Goal: Information Seeking & Learning: Compare options

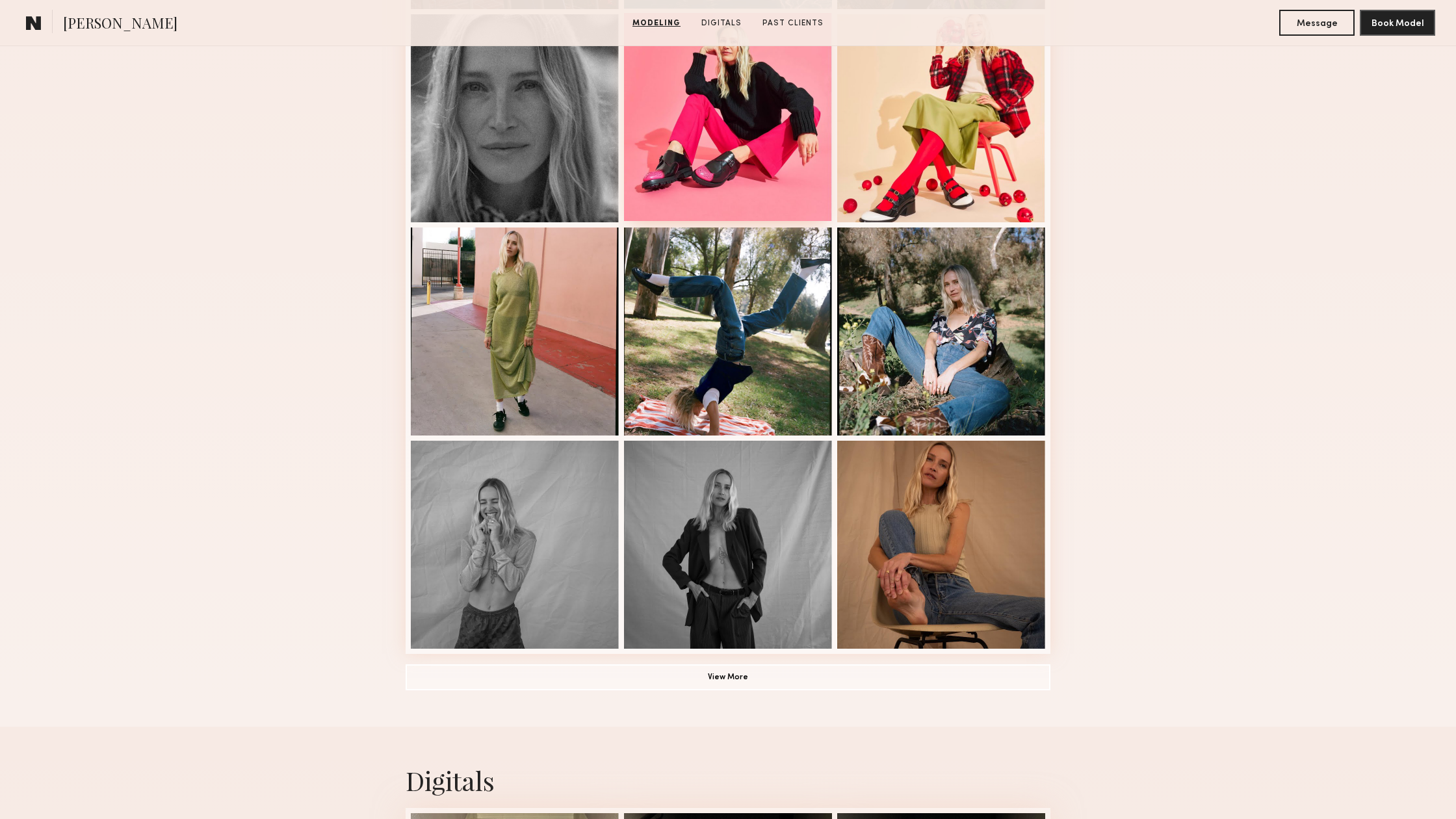
scroll to position [586, 0]
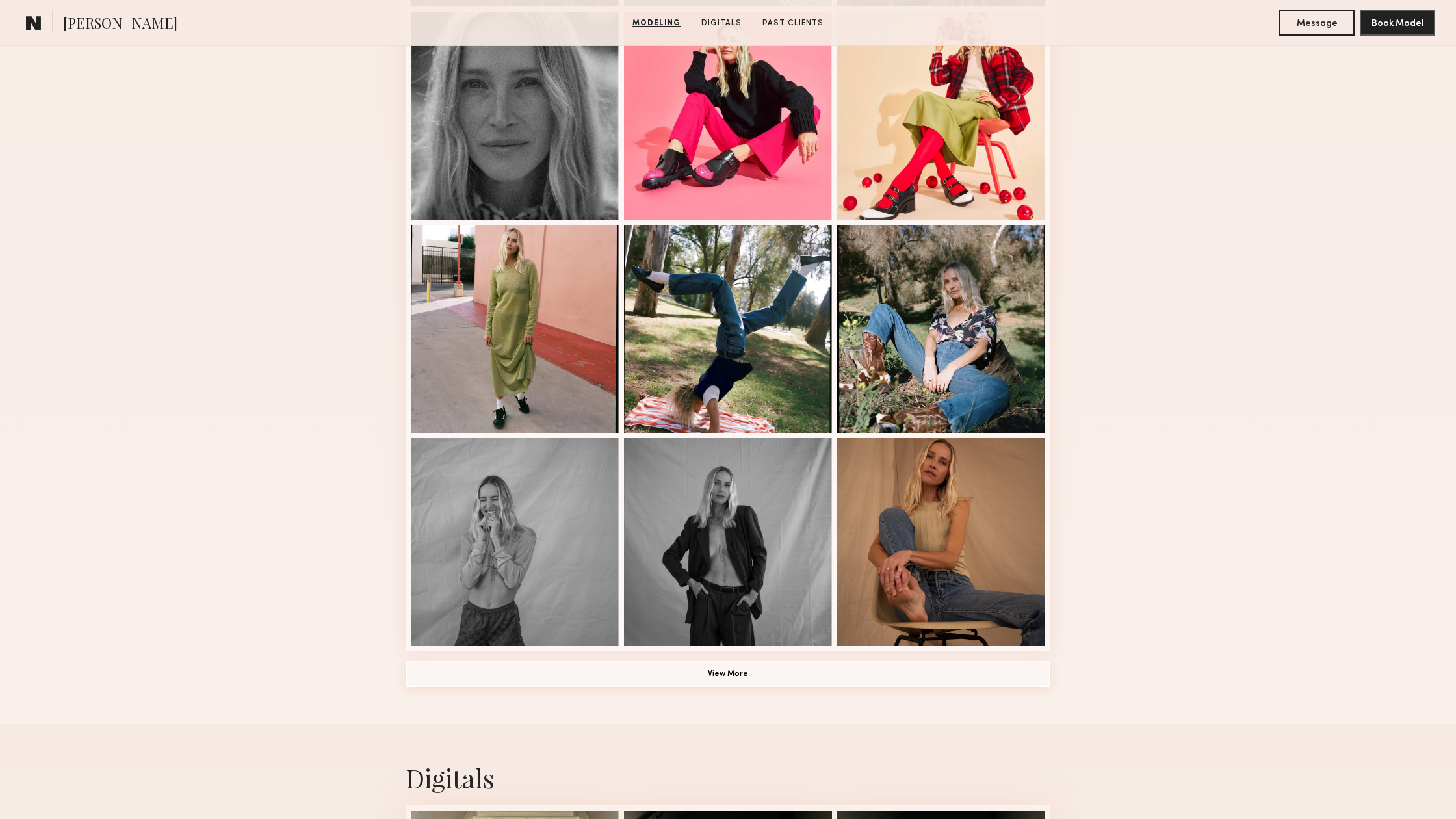
click at [730, 670] on button "View More" at bounding box center [727, 674] width 645 height 26
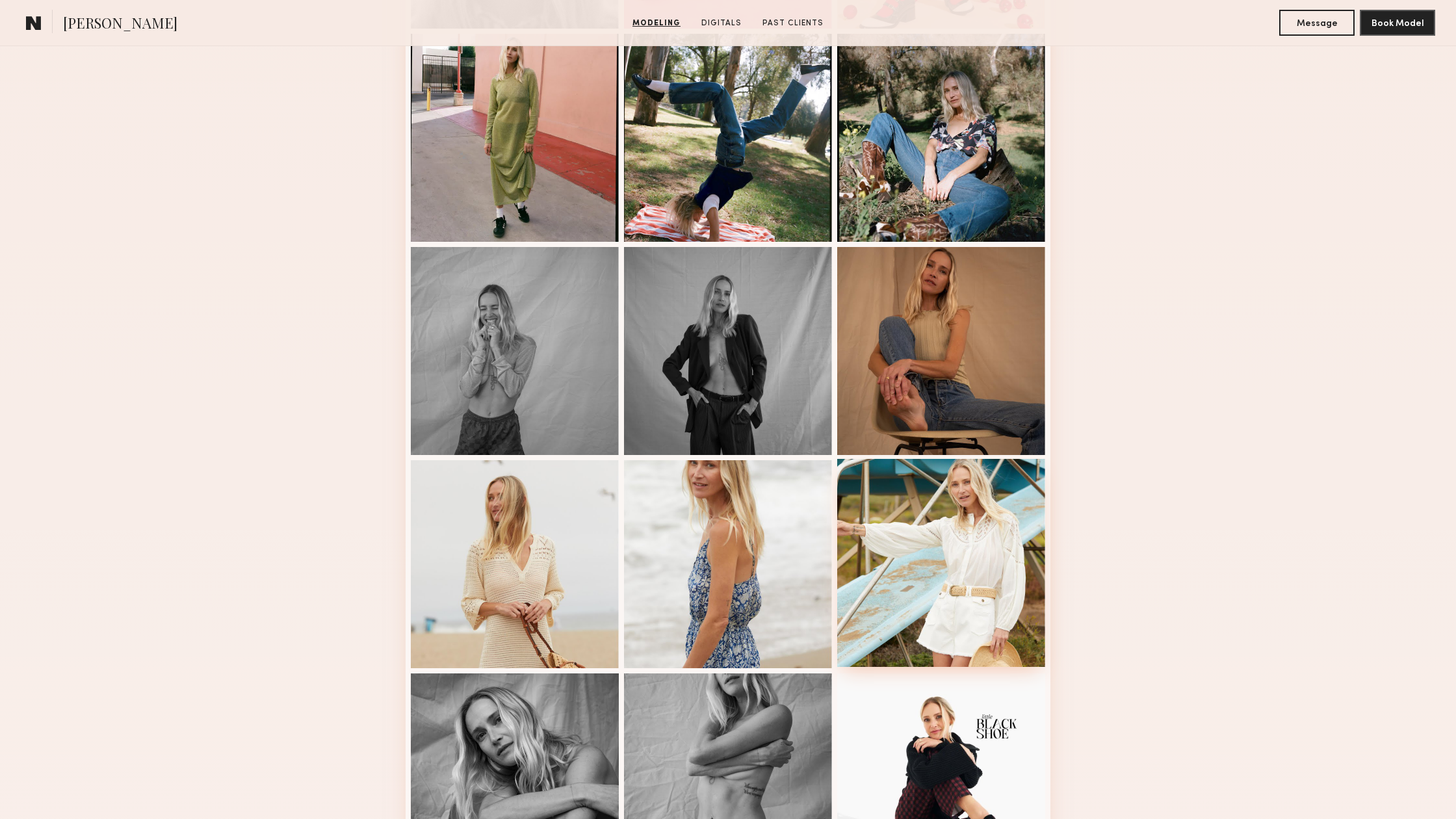
scroll to position [777, 0]
click at [767, 586] on div at bounding box center [728, 563] width 208 height 208
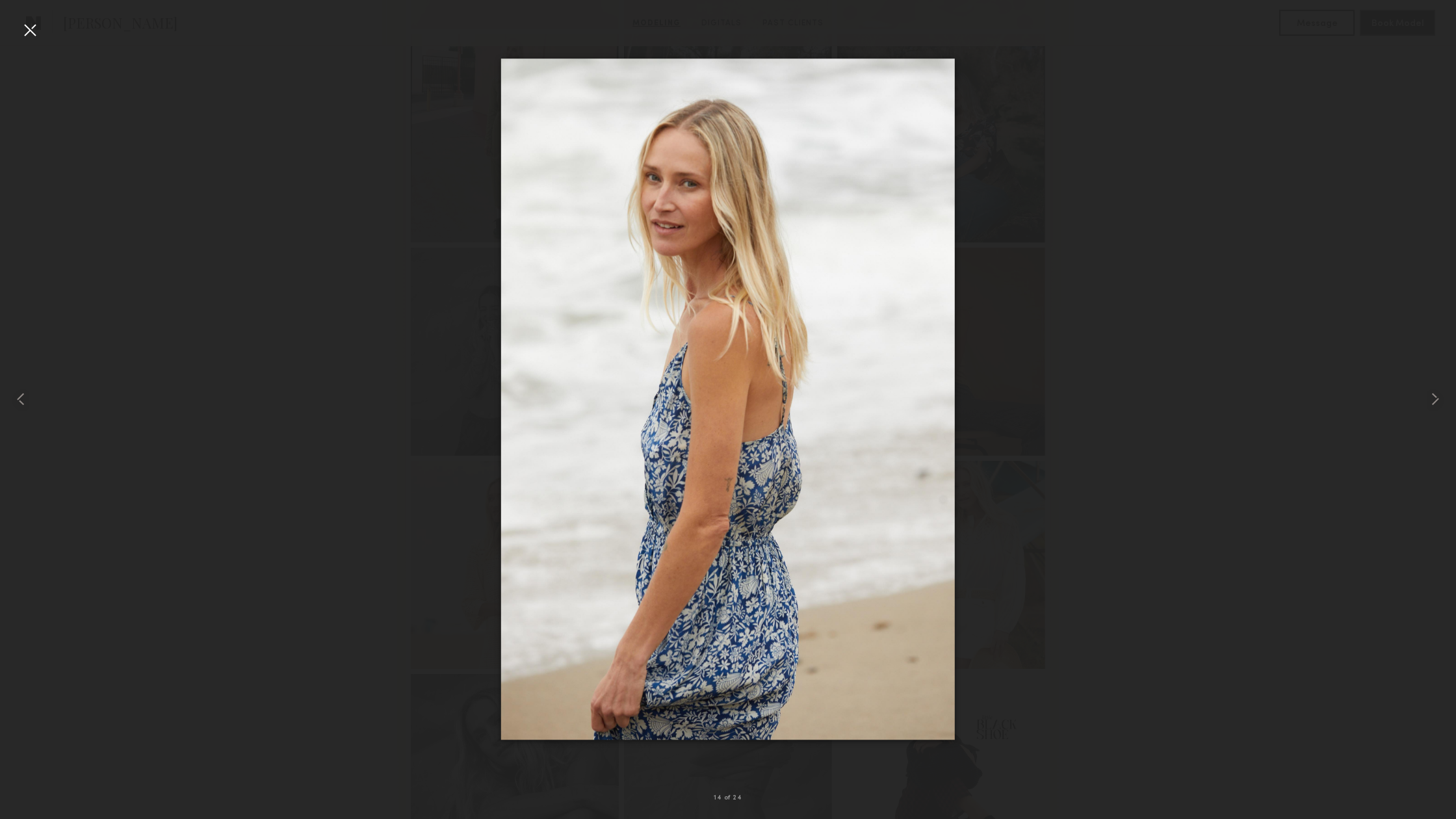
click at [1290, 402] on div at bounding box center [728, 399] width 1456 height 757
click at [1433, 400] on common-icon at bounding box center [1434, 399] width 21 height 21
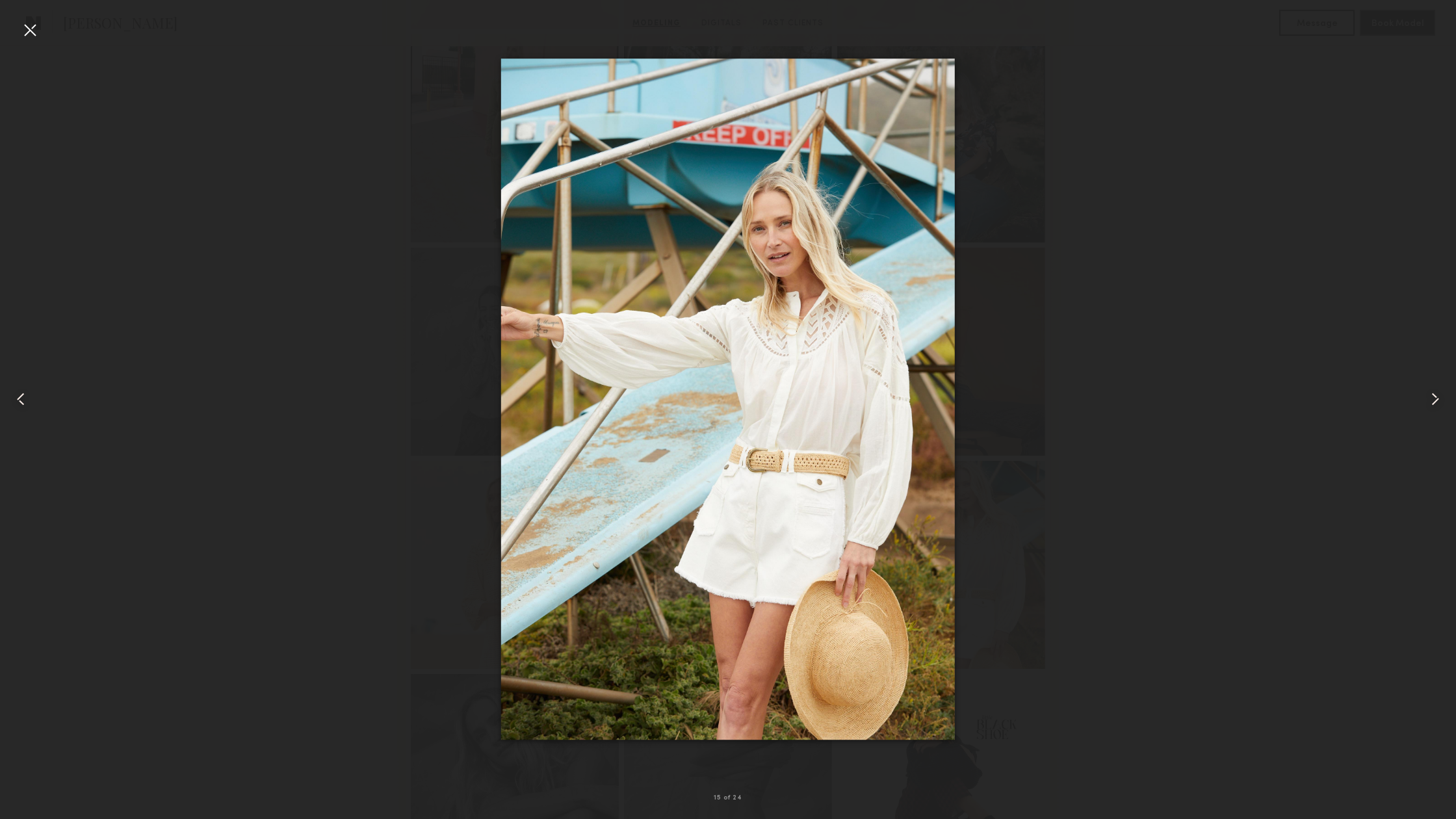
click at [1360, 108] on div at bounding box center [728, 399] width 1456 height 757
click at [35, 32] on div at bounding box center [30, 30] width 21 height 21
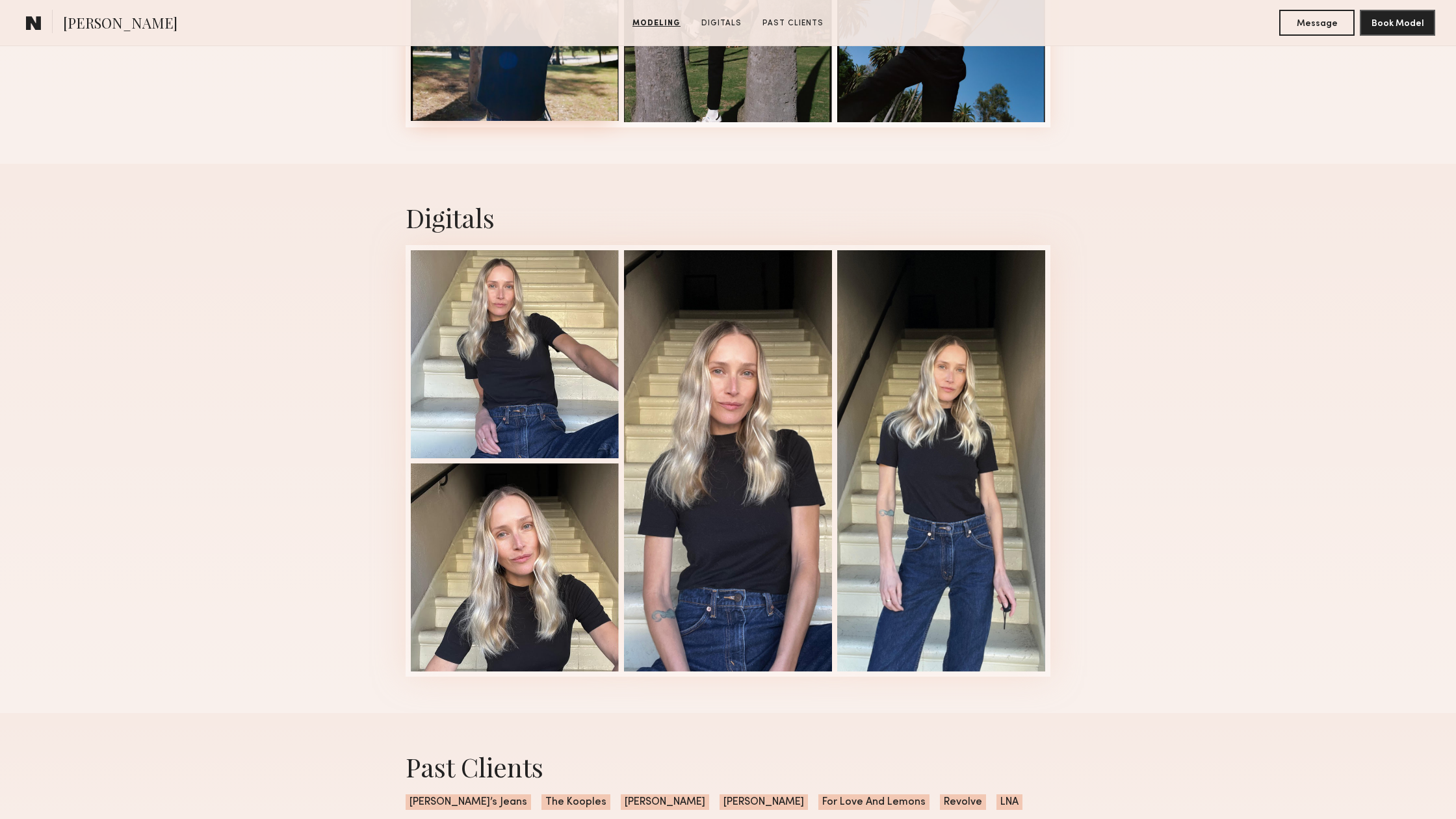
scroll to position [1971, 0]
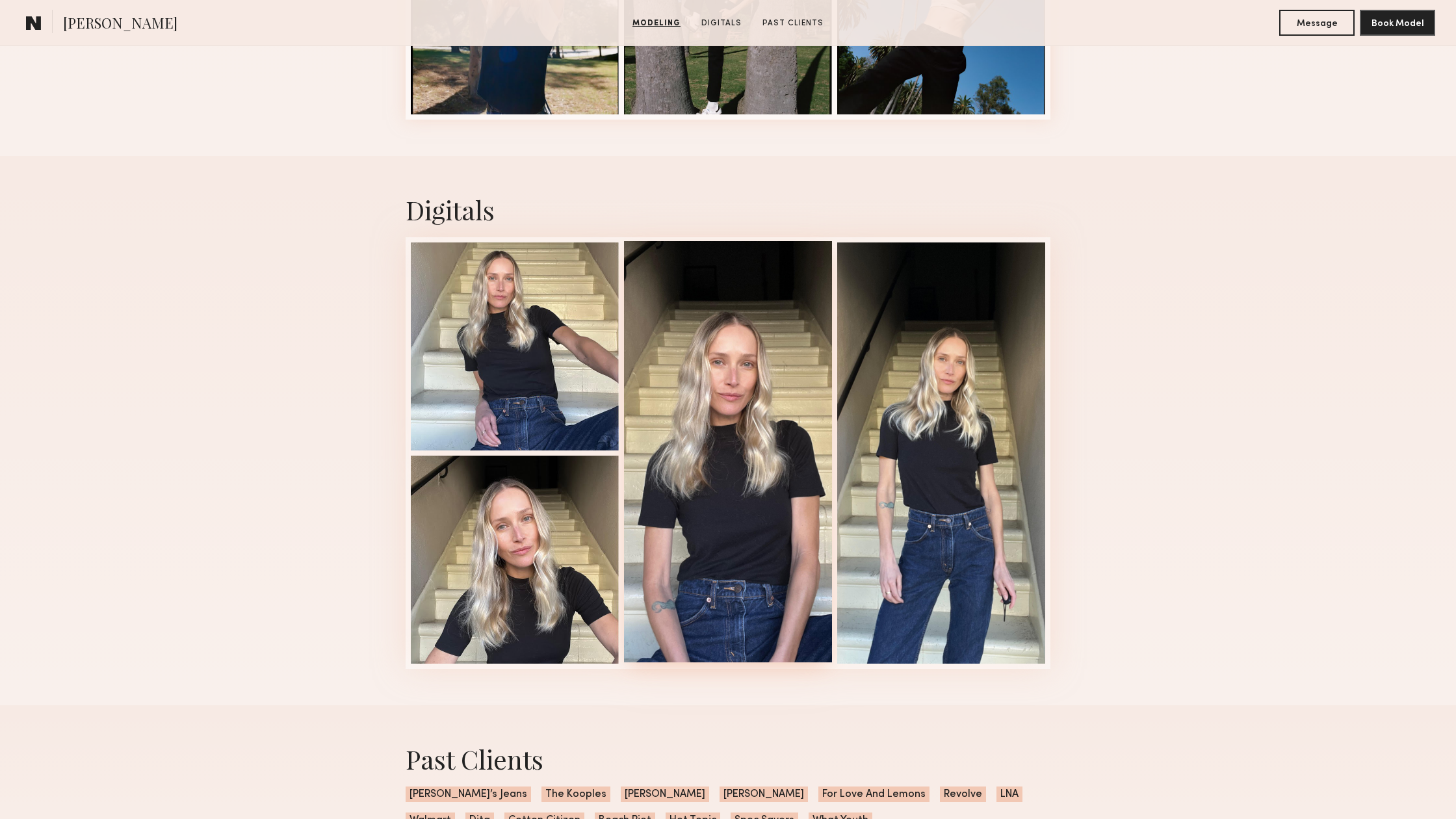
click at [763, 421] on div at bounding box center [728, 452] width 208 height 421
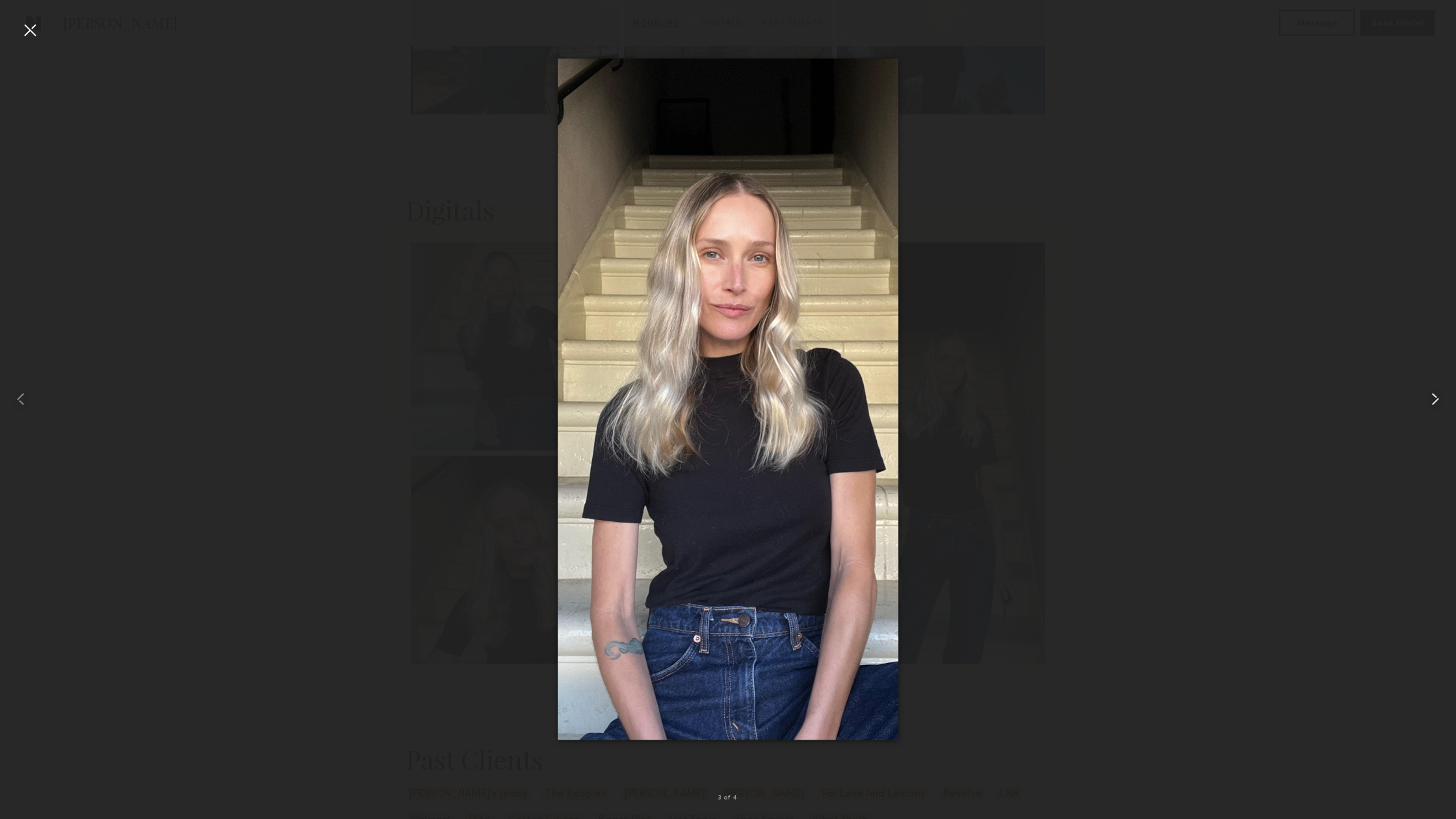
click at [1438, 389] on common-icon at bounding box center [1434, 399] width 21 height 21
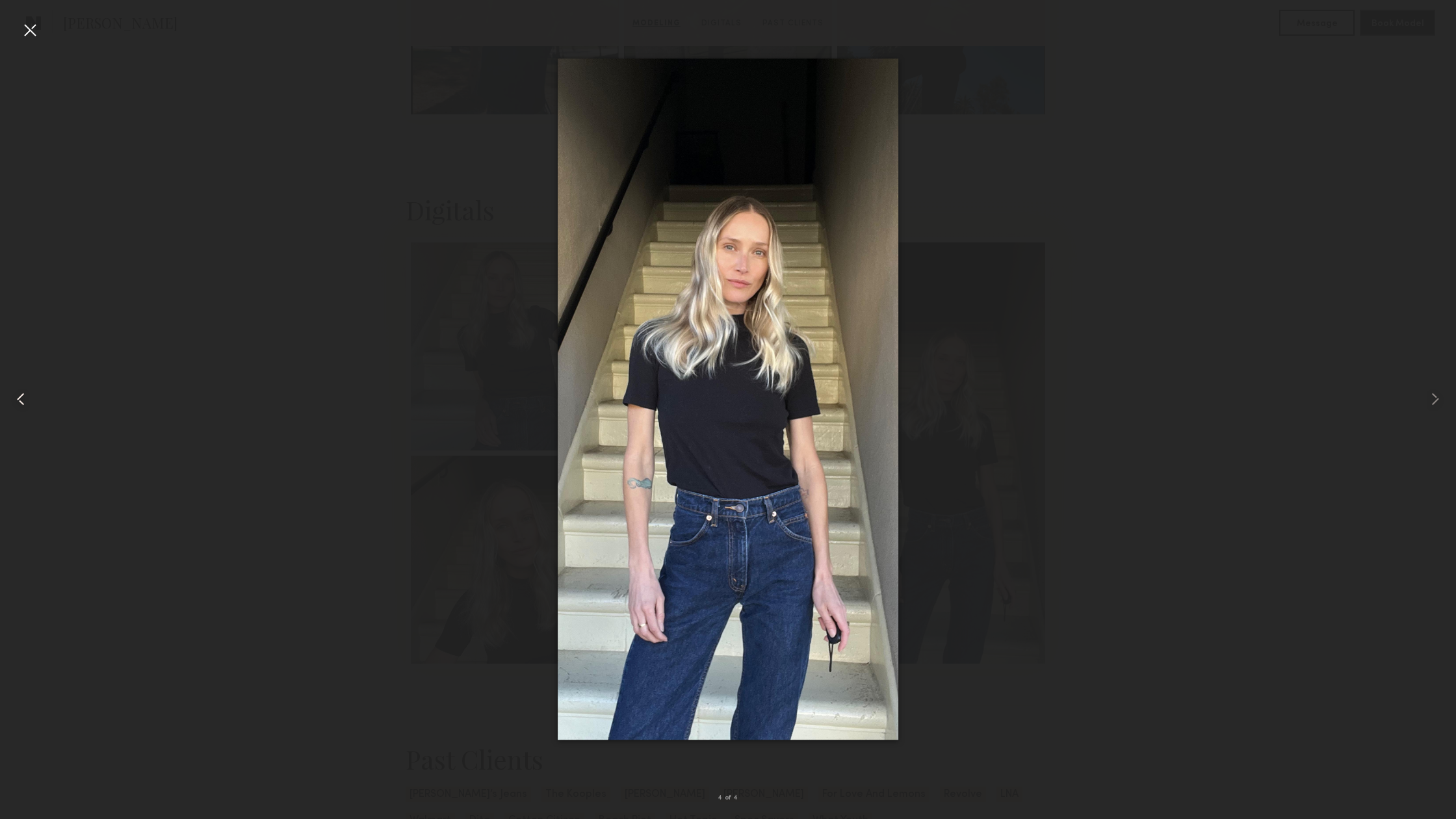
click at [21, 396] on common-icon at bounding box center [21, 399] width 21 height 21
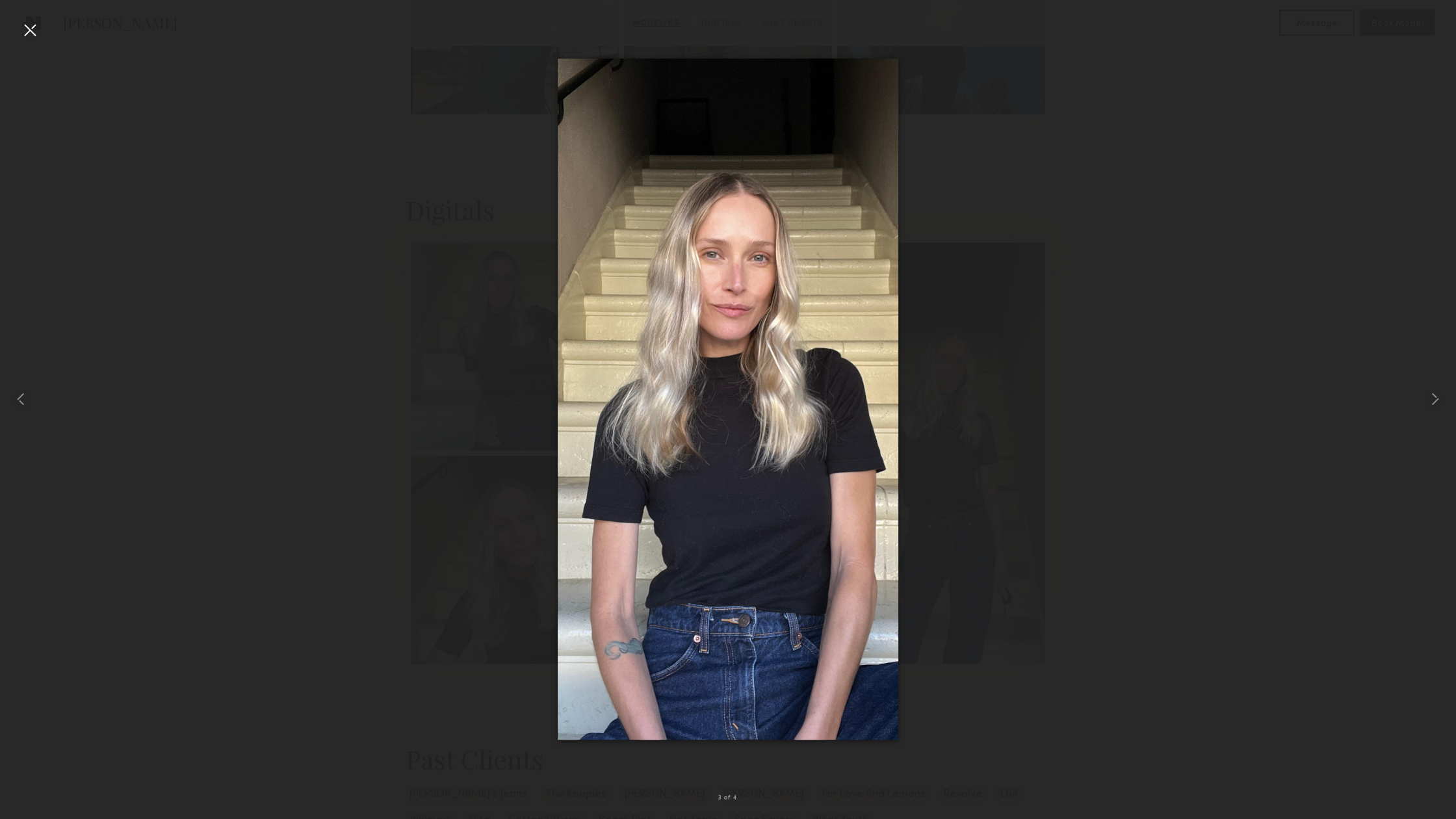
click at [1126, 399] on div at bounding box center [728, 399] width 1456 height 757
click at [25, 396] on common-icon at bounding box center [21, 399] width 21 height 21
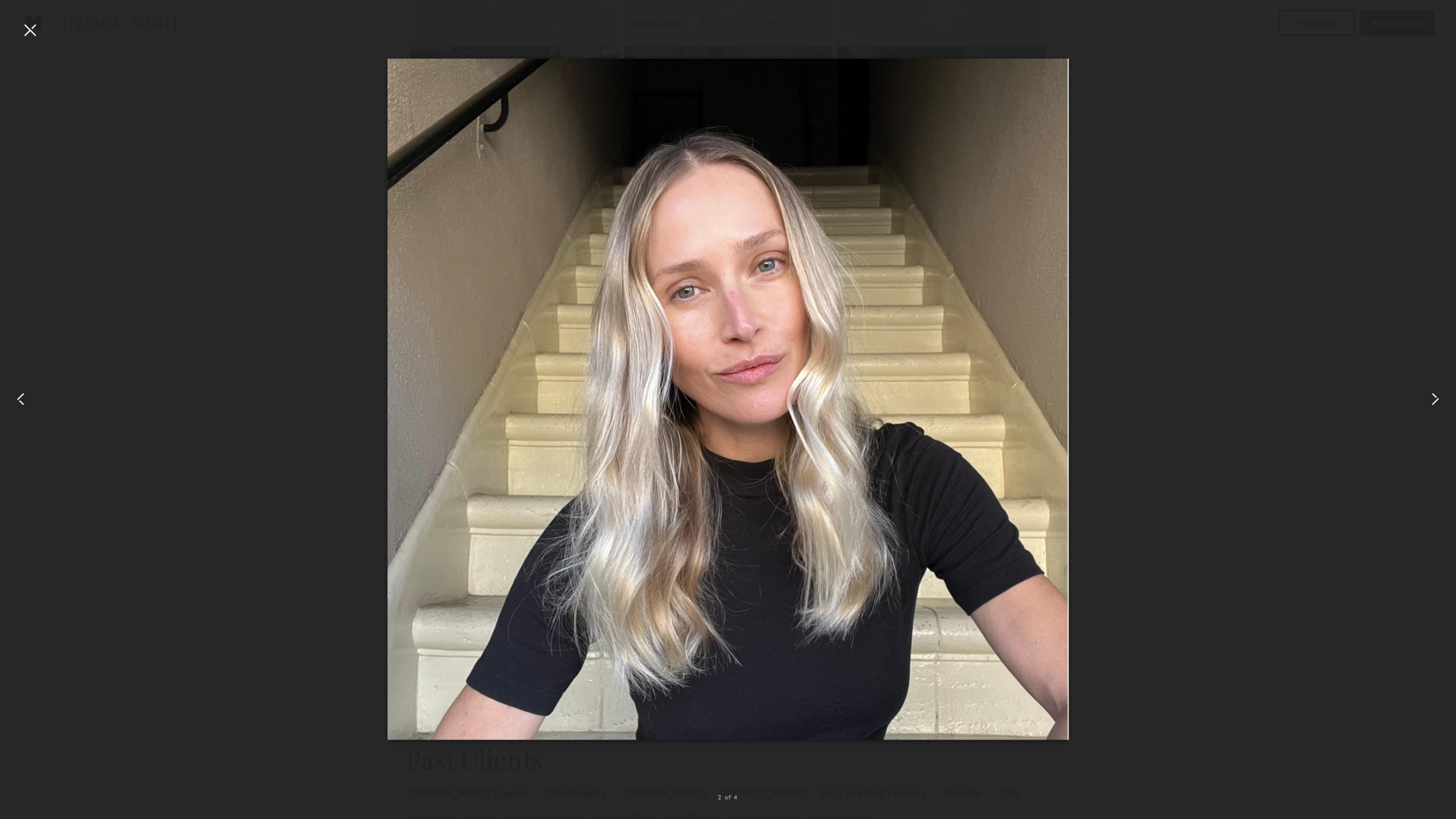
click at [25, 396] on common-icon at bounding box center [21, 399] width 21 height 21
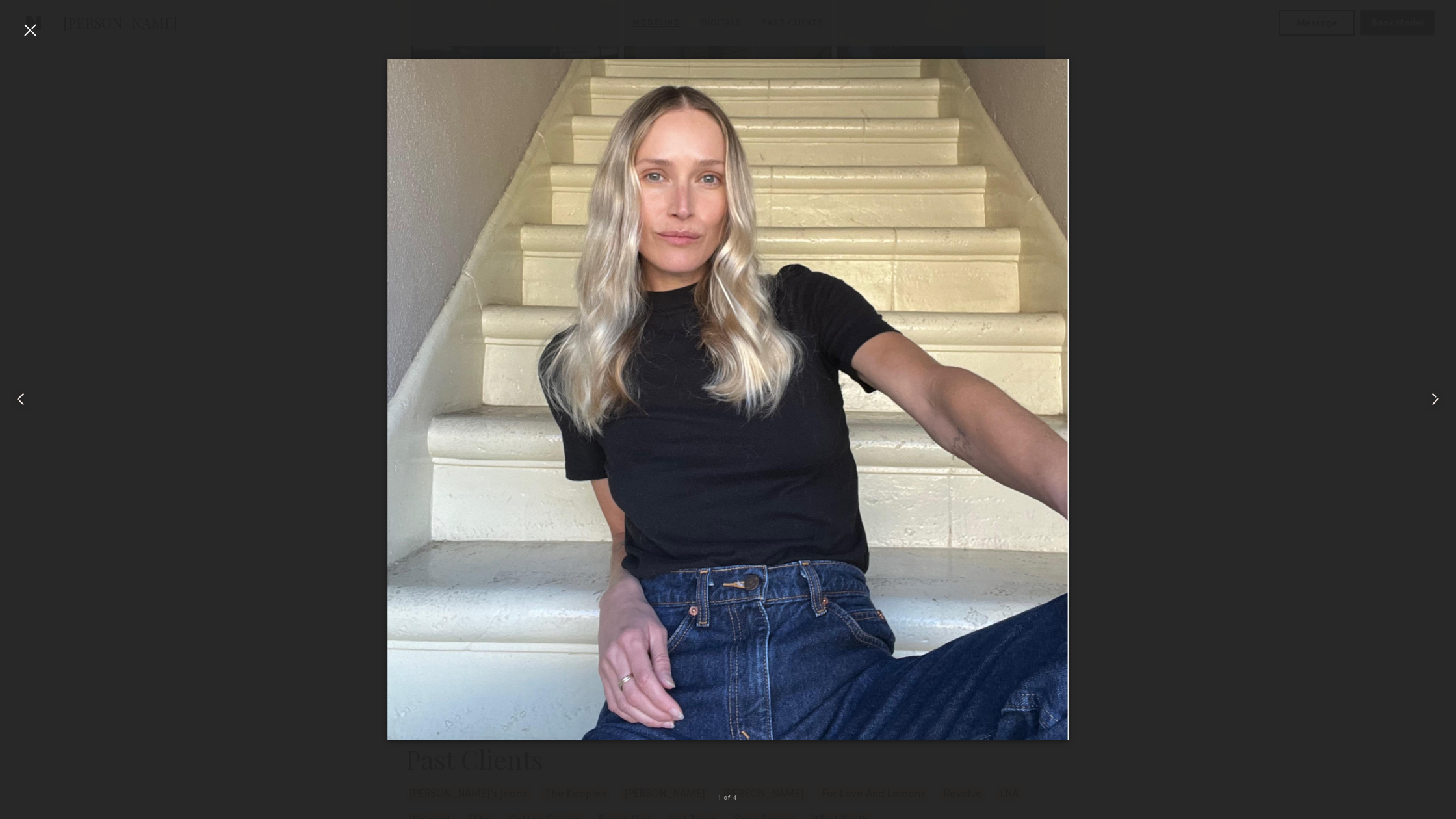
click at [25, 396] on common-icon at bounding box center [21, 399] width 21 height 21
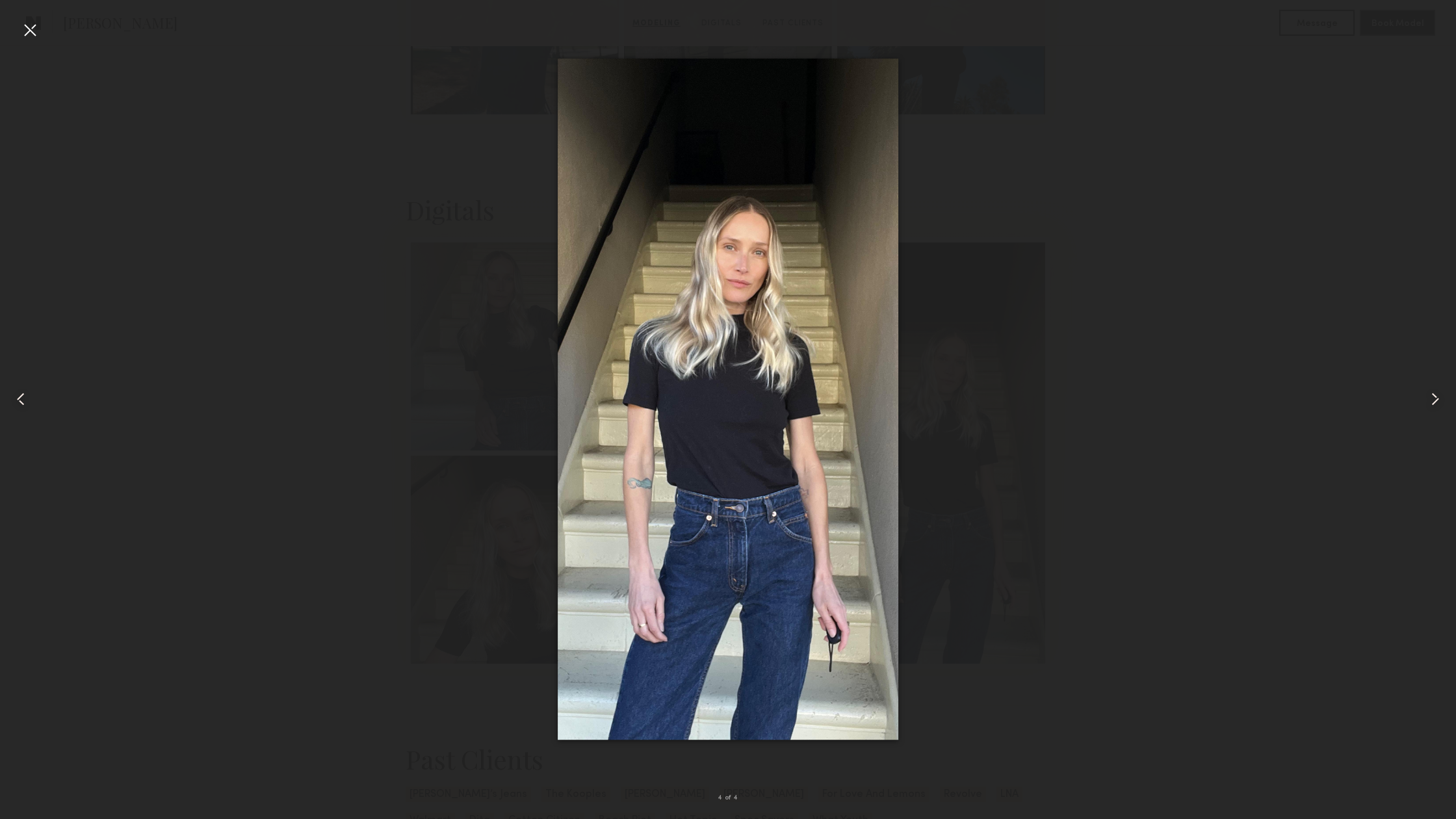
click at [34, 28] on div at bounding box center [30, 30] width 21 height 21
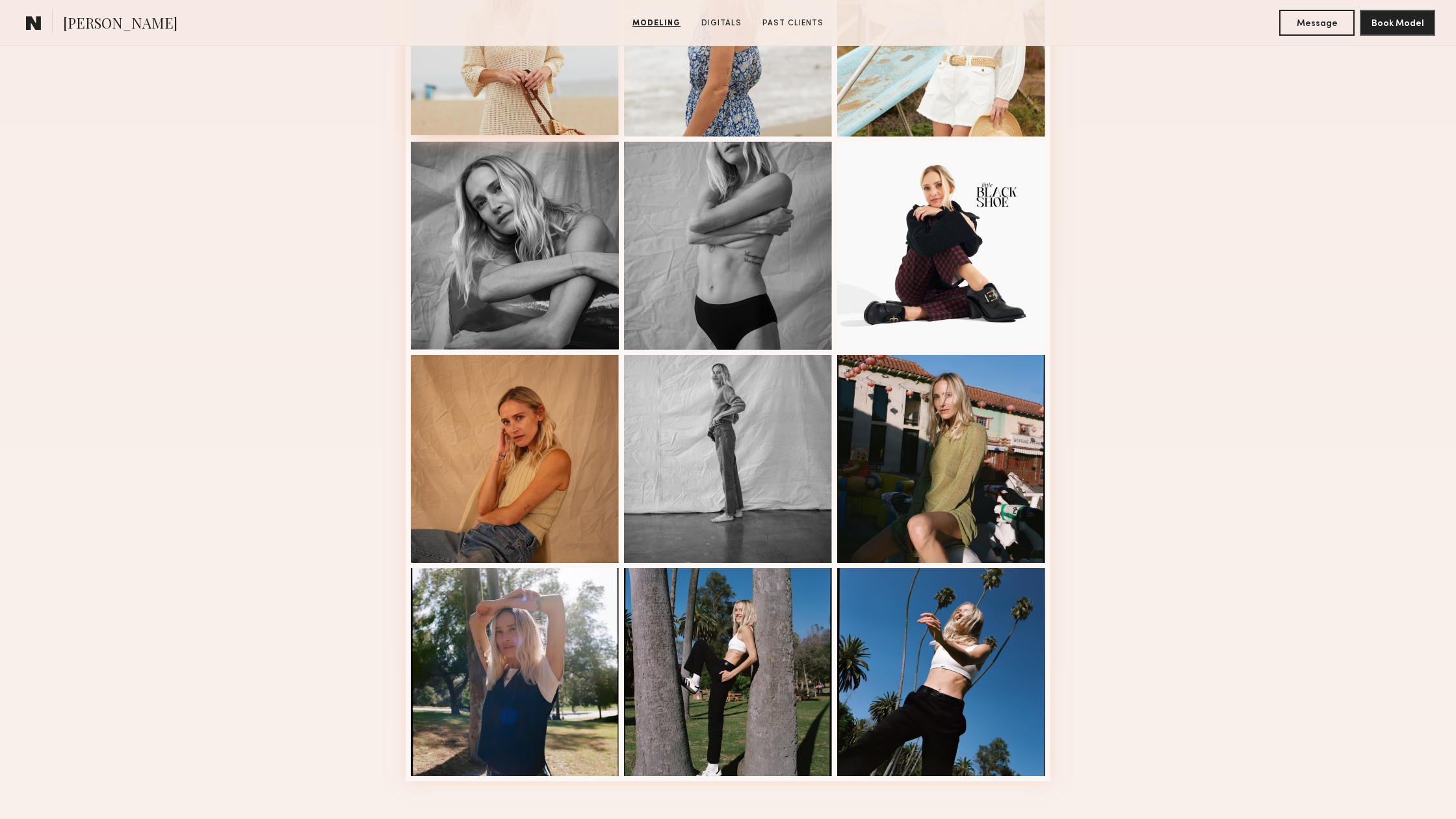
scroll to position [1109, 0]
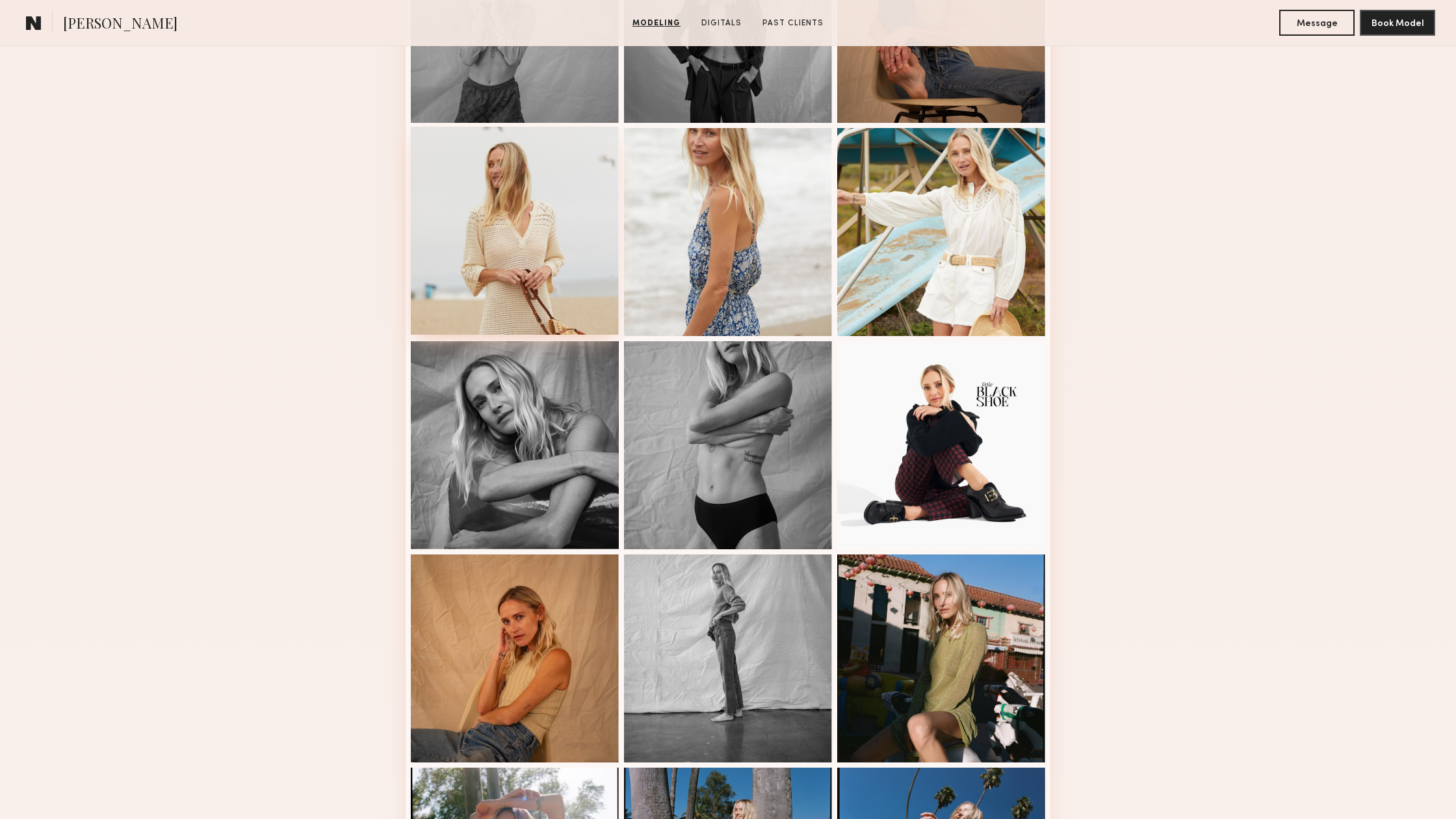
click at [489, 238] on div at bounding box center [515, 231] width 208 height 208
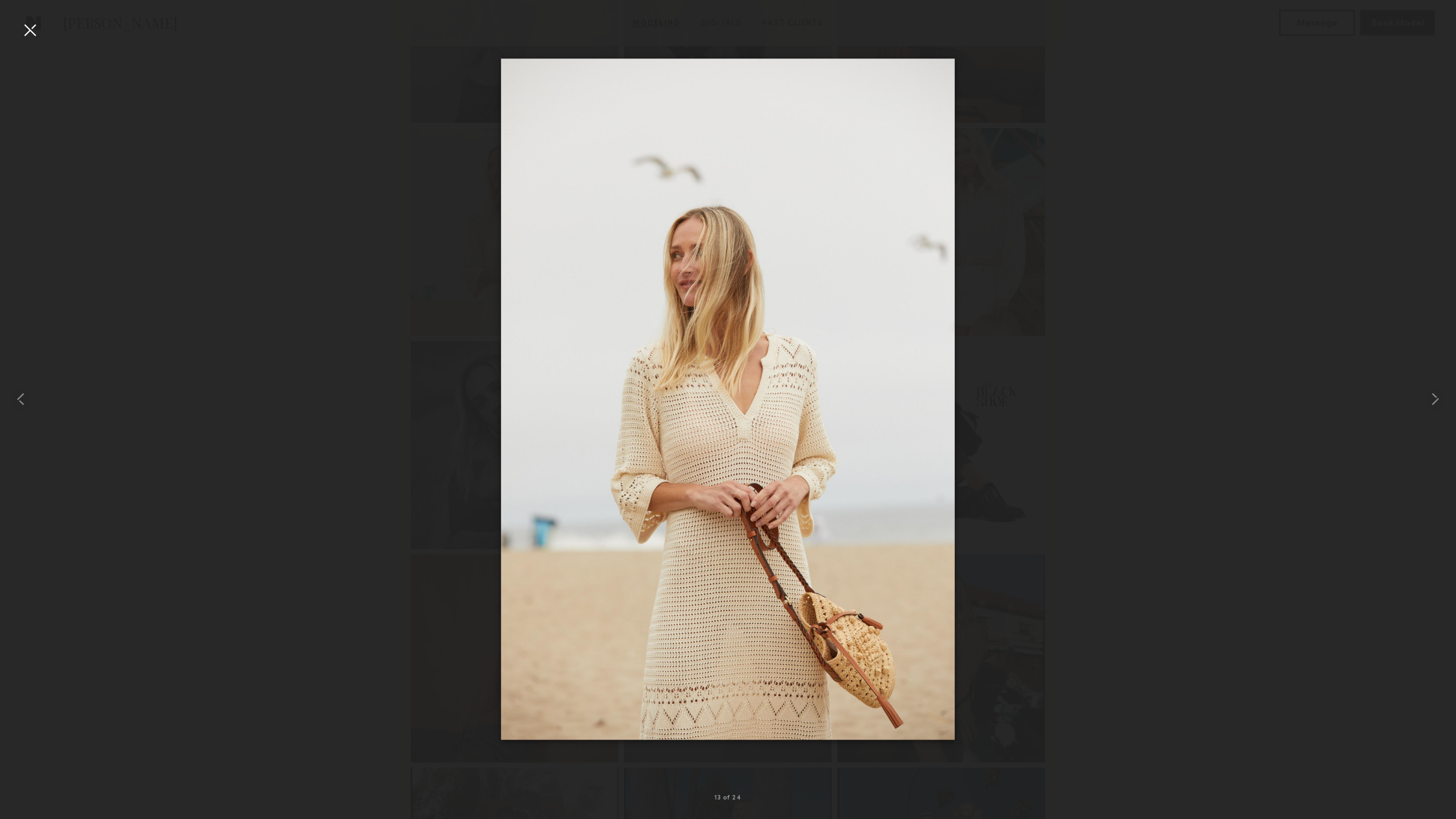
click at [1211, 379] on div at bounding box center [728, 399] width 1456 height 757
click at [26, 21] on div at bounding box center [30, 30] width 21 height 21
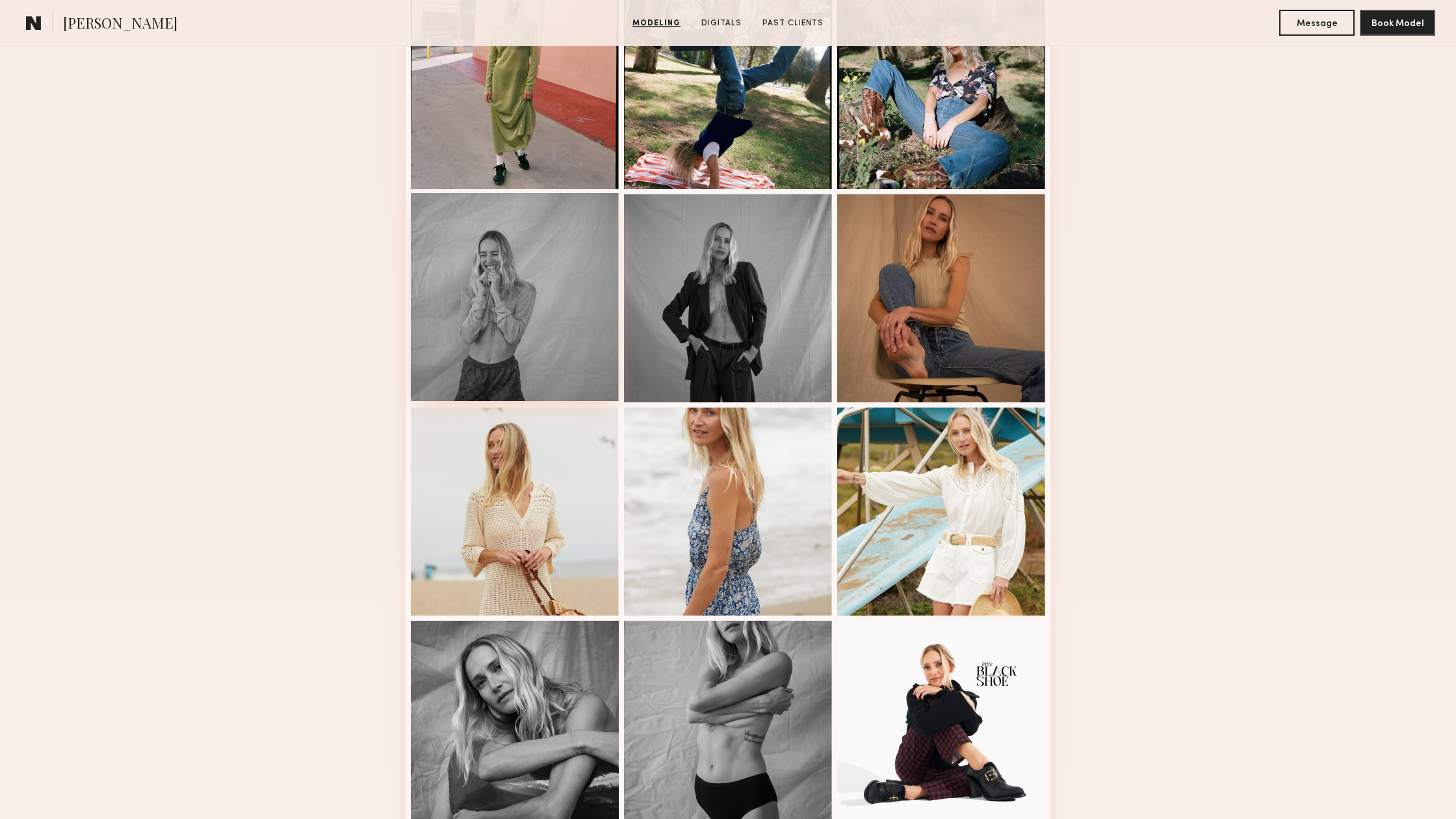
scroll to position [518, 0]
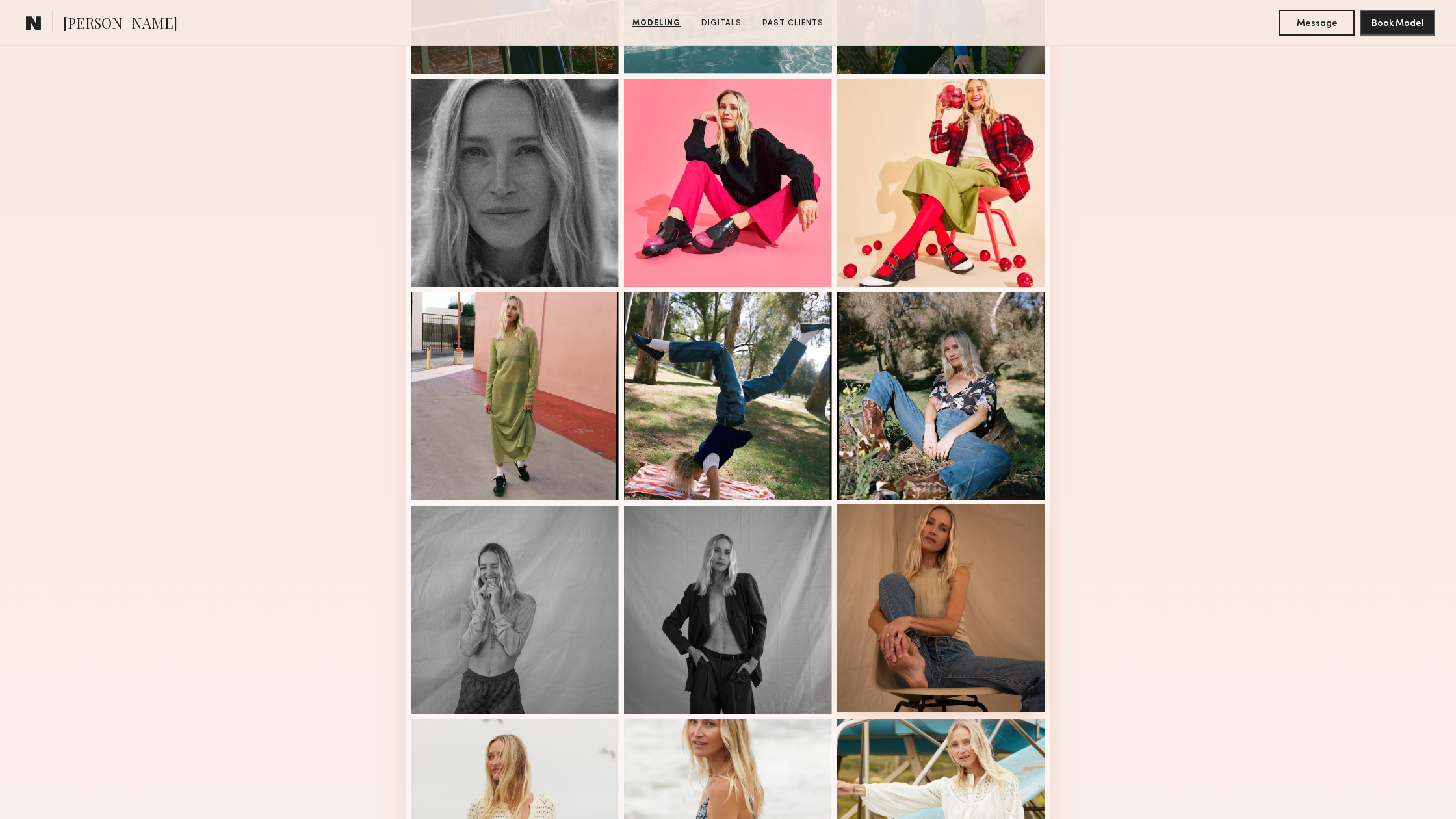
click at [929, 586] on div at bounding box center [941, 609] width 208 height 208
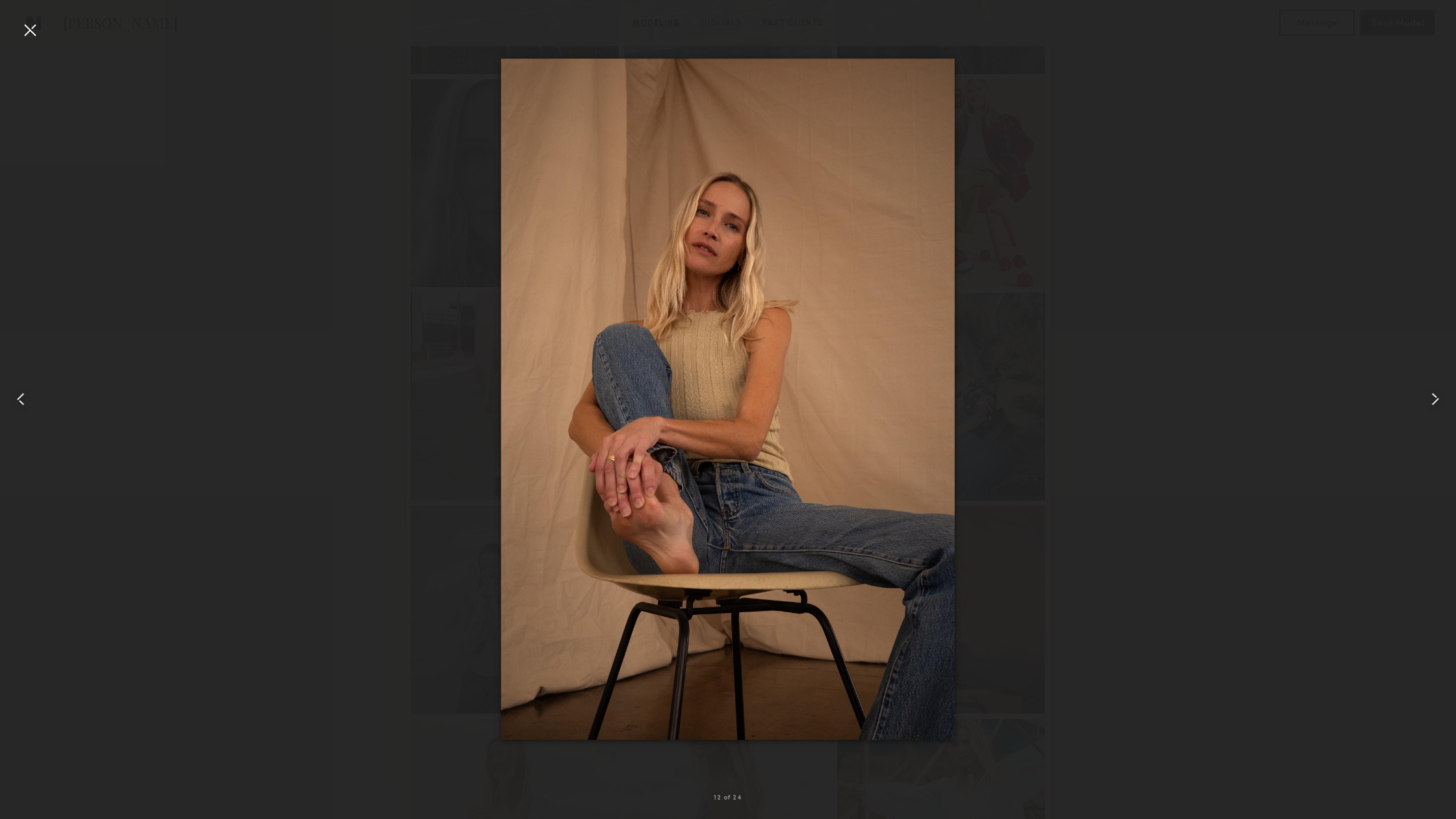
click at [13, 399] on common-icon at bounding box center [21, 399] width 21 height 21
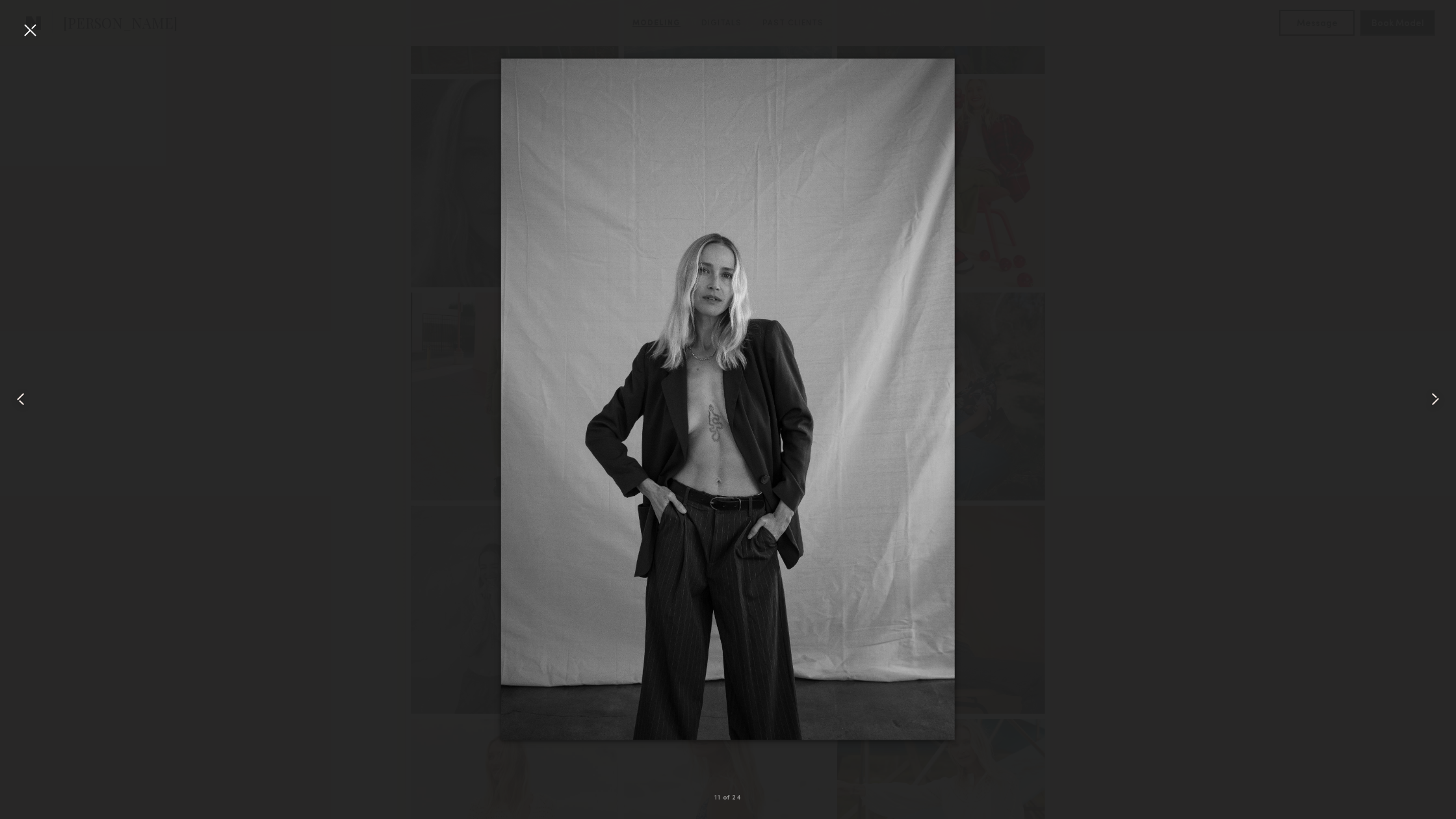
click at [13, 399] on common-icon at bounding box center [21, 399] width 21 height 21
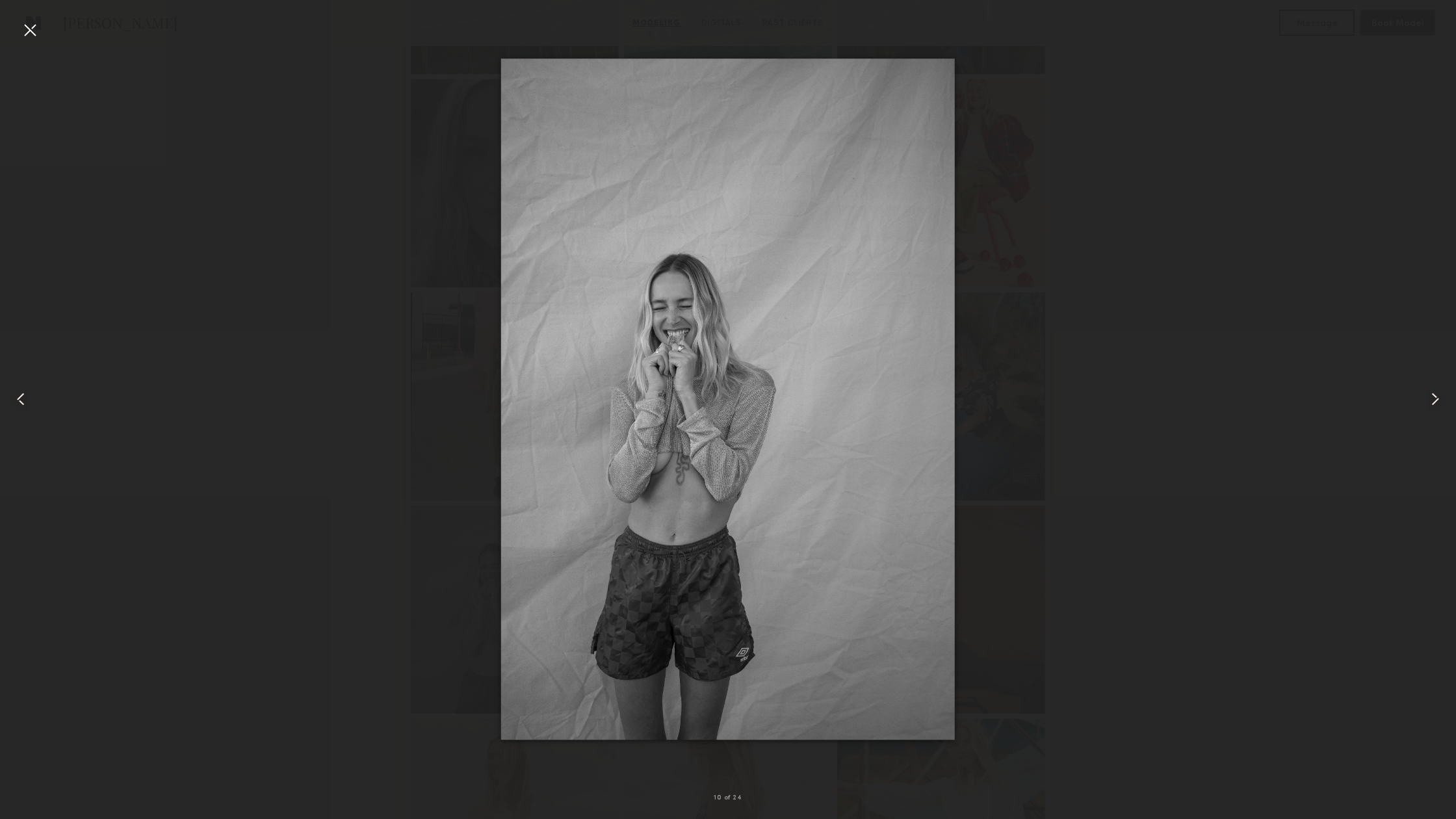
click at [13, 399] on common-icon at bounding box center [21, 399] width 21 height 21
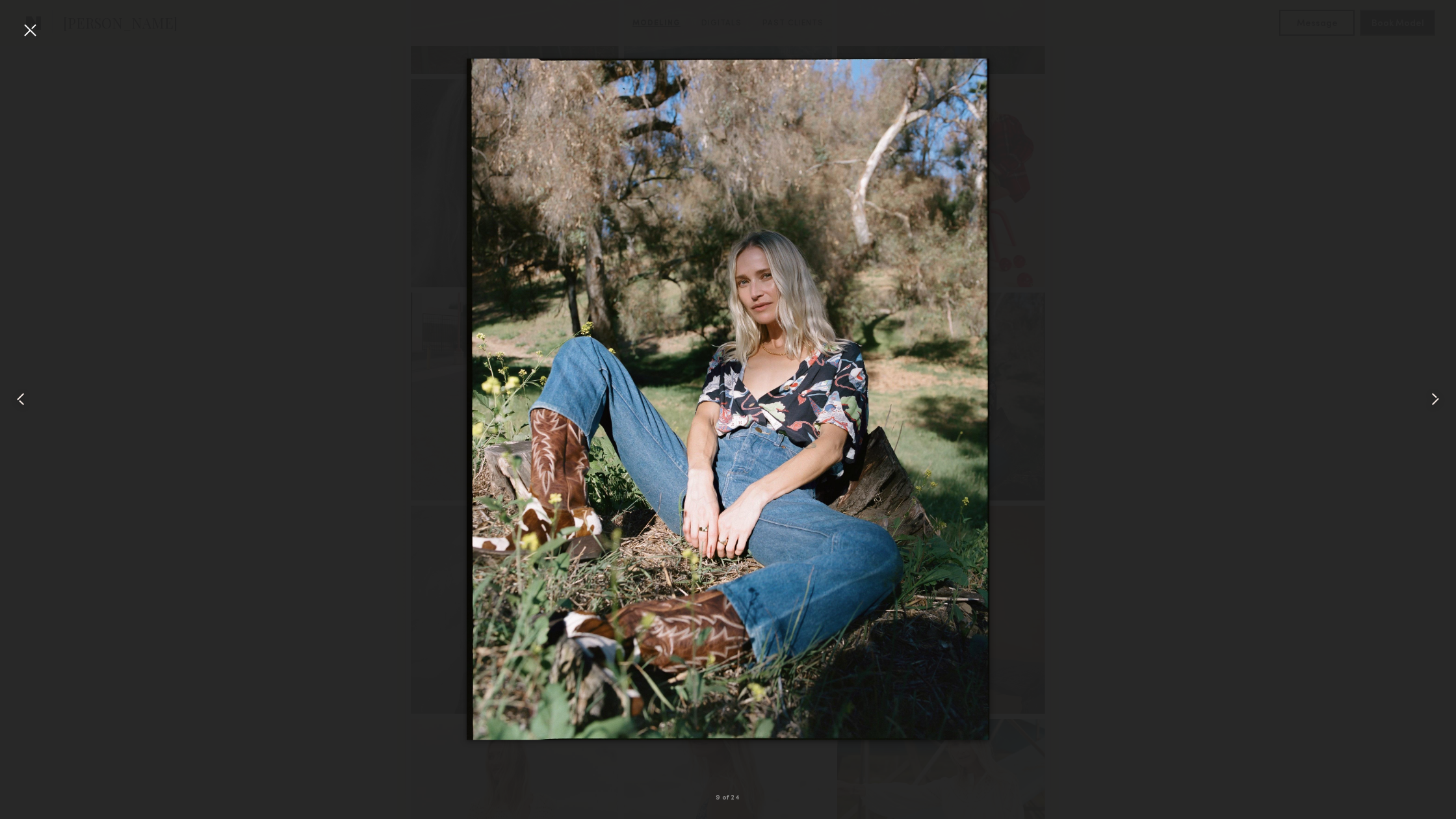
click at [1437, 404] on common-icon at bounding box center [1434, 399] width 21 height 21
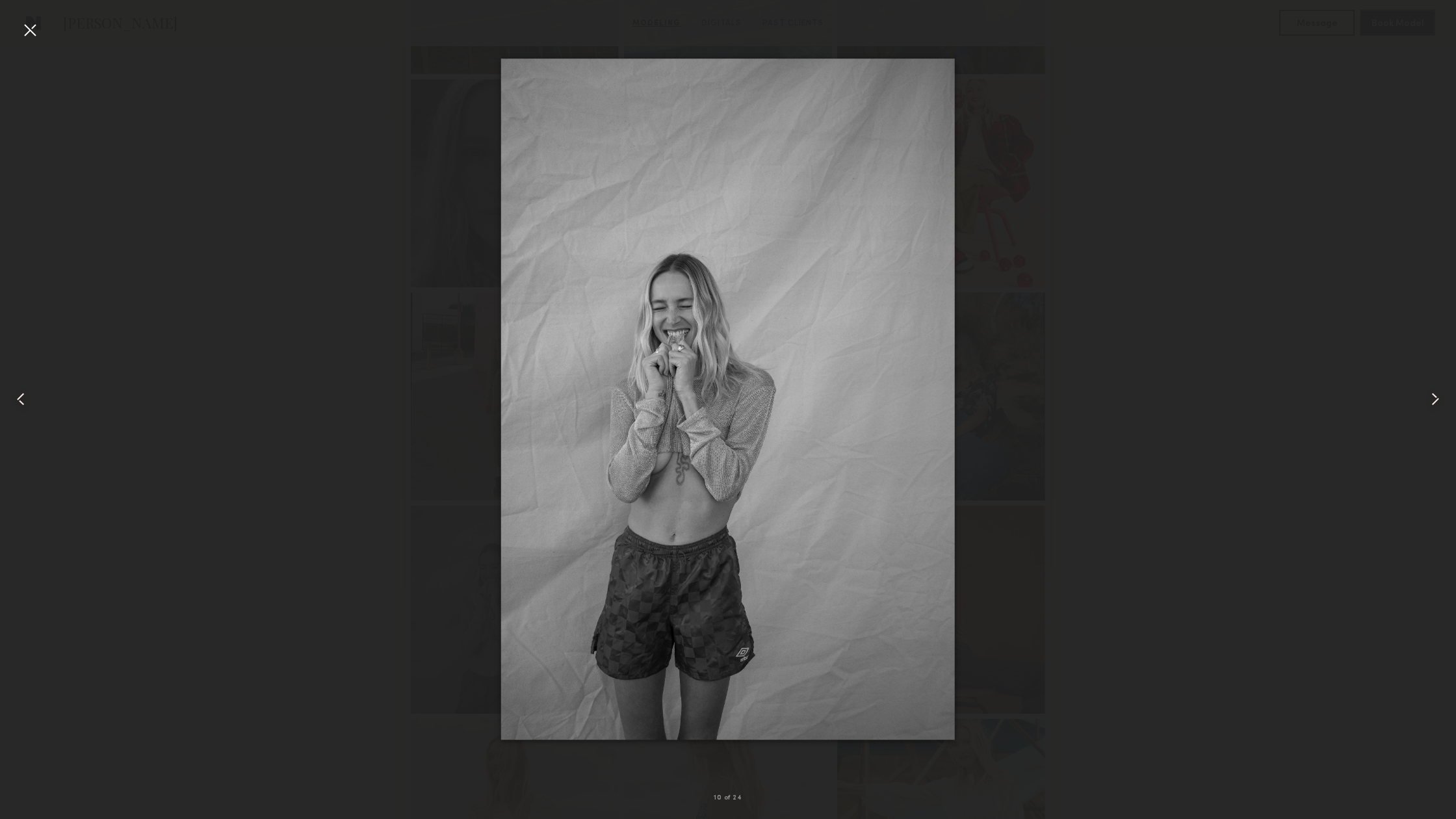
click at [1437, 404] on common-icon at bounding box center [1434, 399] width 21 height 21
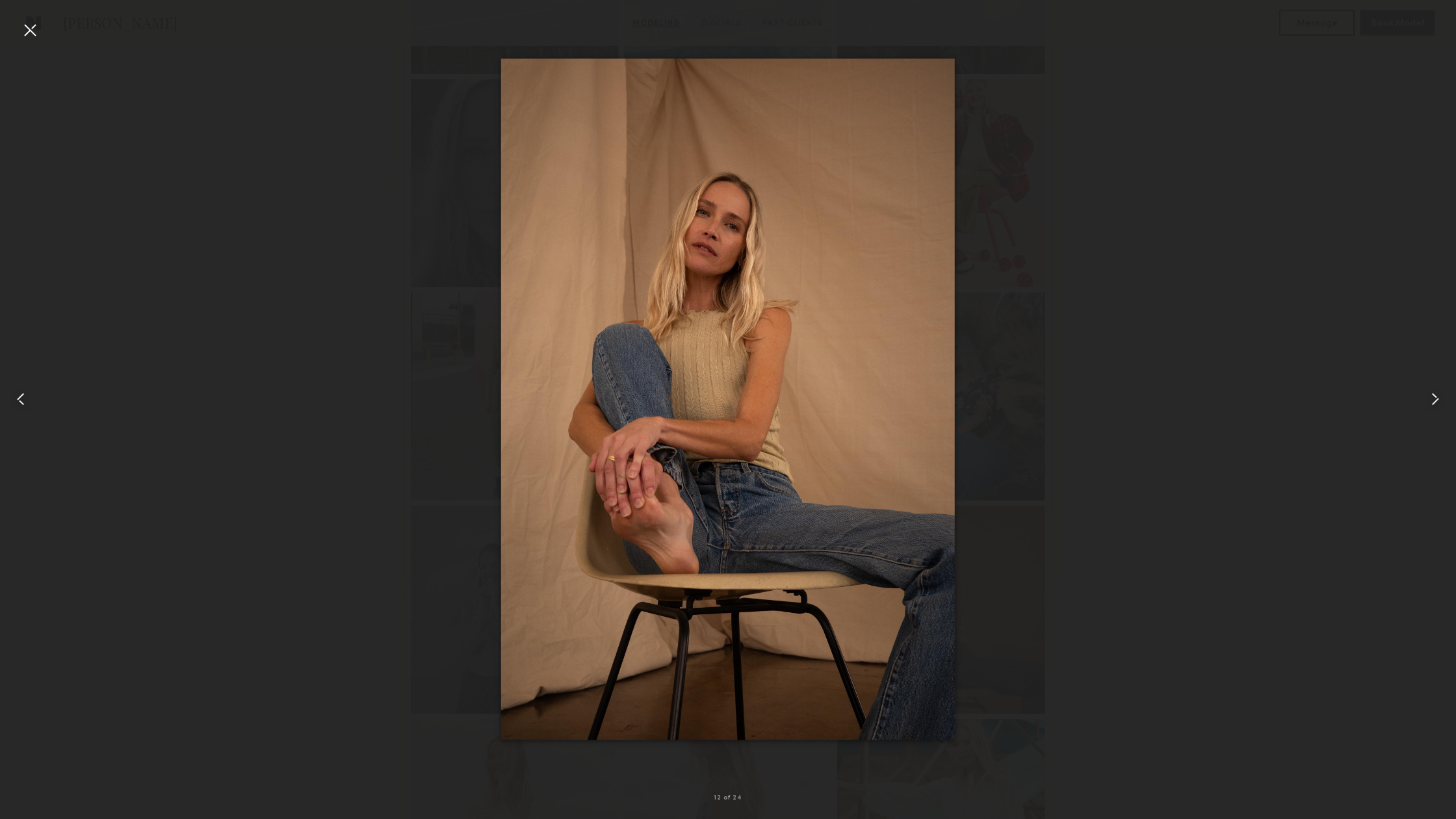
click at [1196, 403] on div at bounding box center [728, 399] width 1456 height 757
click at [1431, 401] on common-icon at bounding box center [1434, 399] width 21 height 21
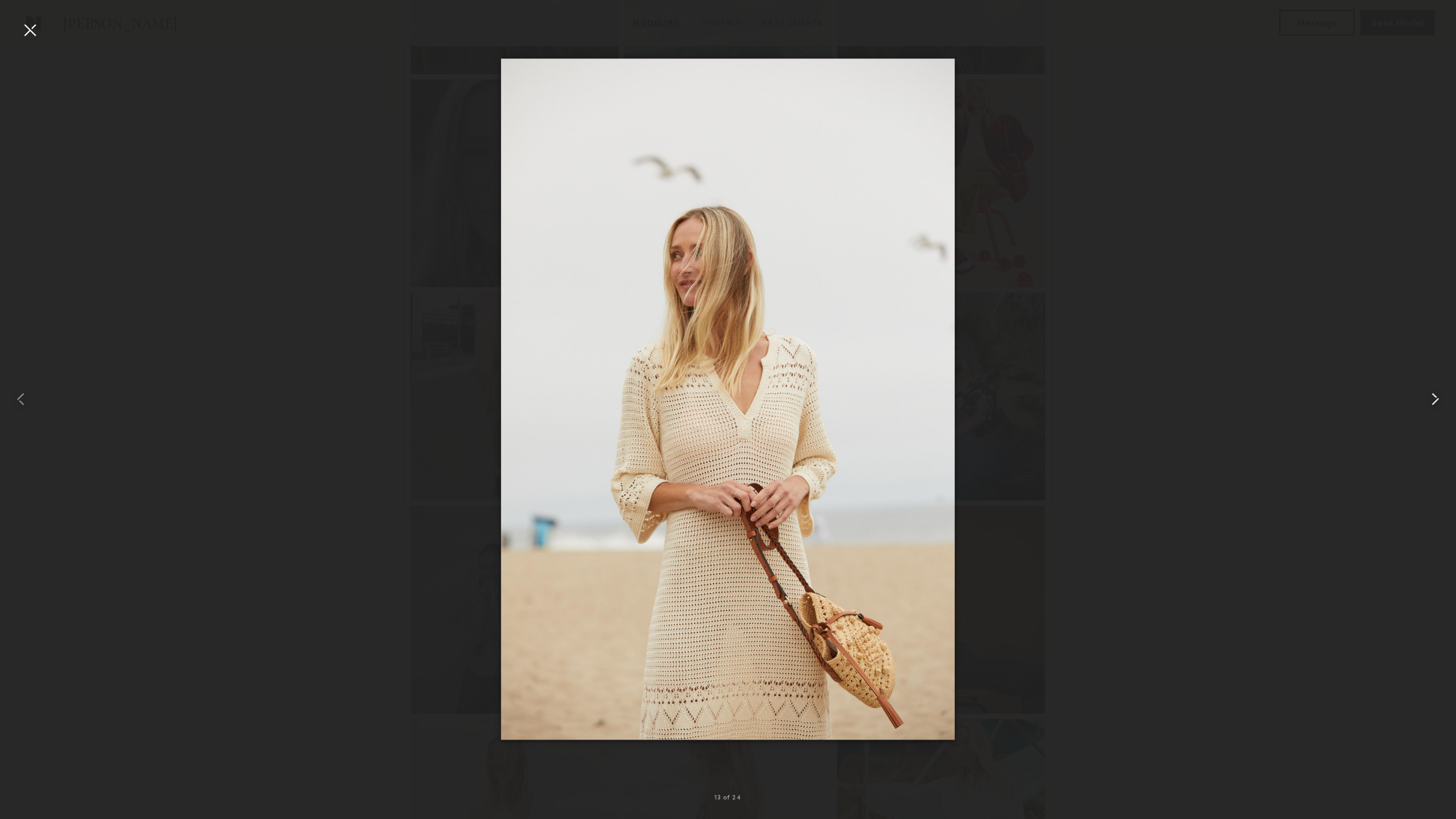
click at [1431, 401] on common-icon at bounding box center [1434, 399] width 21 height 21
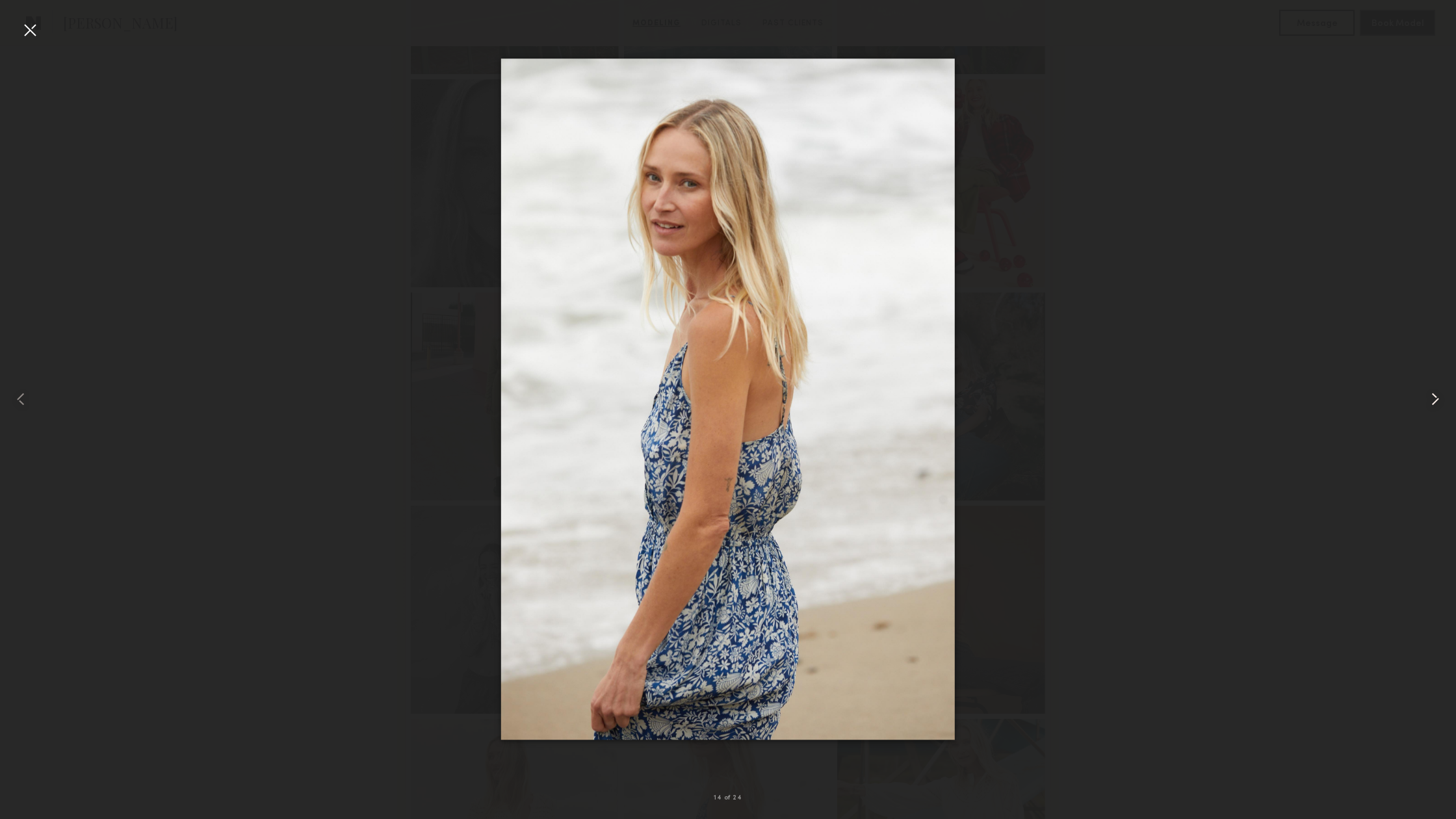
click at [1431, 401] on common-icon at bounding box center [1434, 399] width 21 height 21
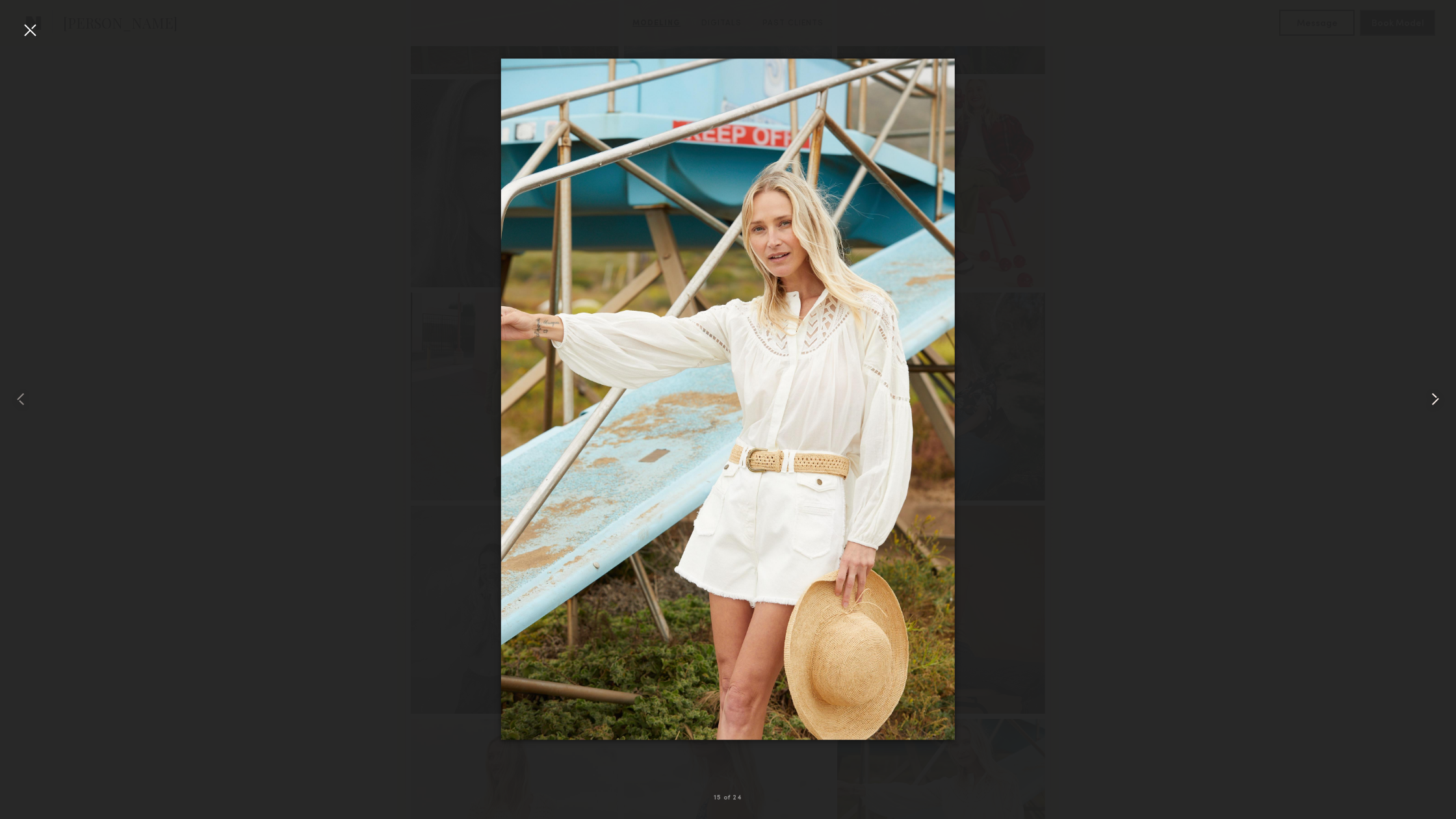
click at [1431, 401] on common-icon at bounding box center [1434, 399] width 21 height 21
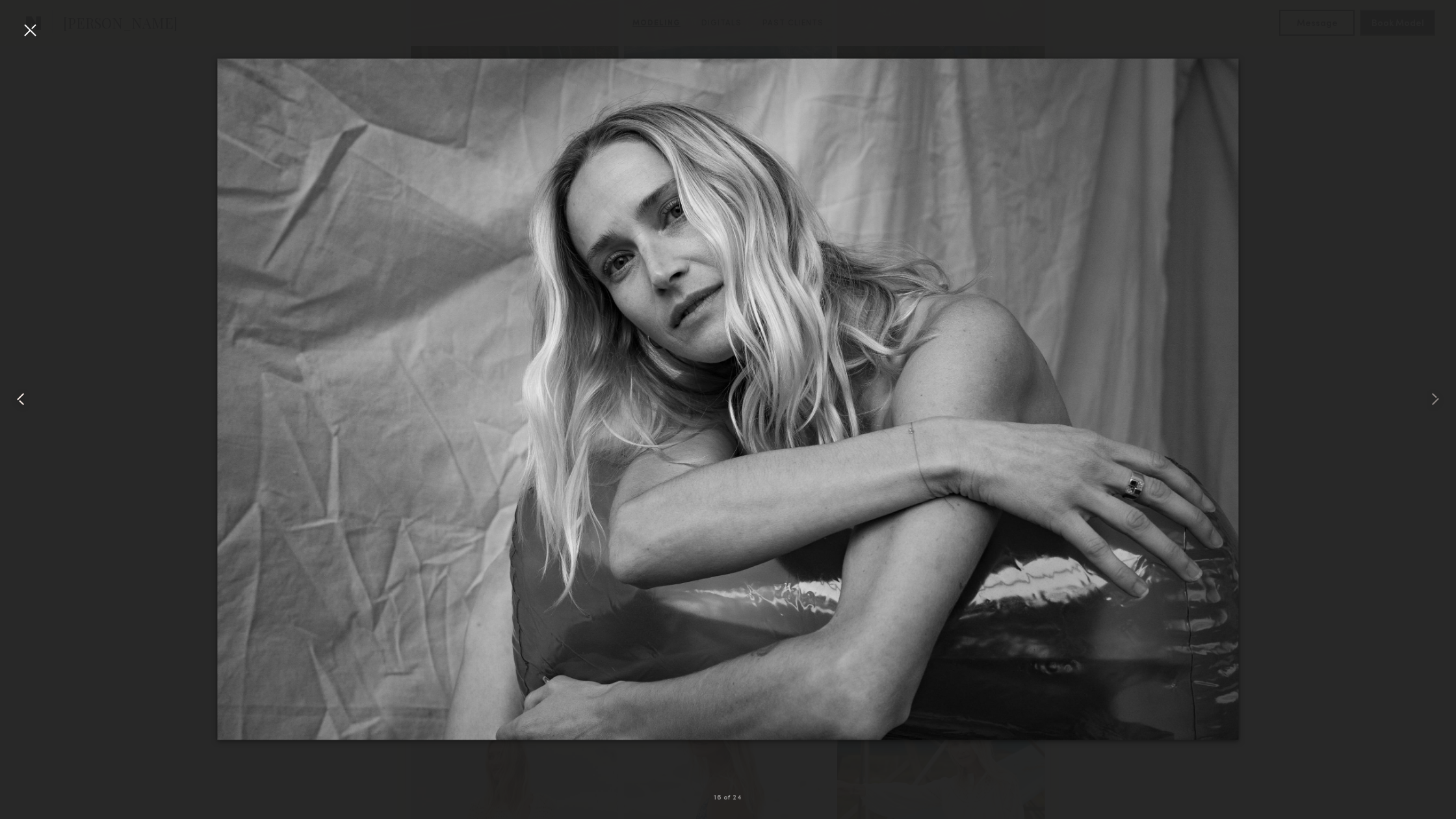
click at [23, 400] on common-icon at bounding box center [21, 399] width 21 height 21
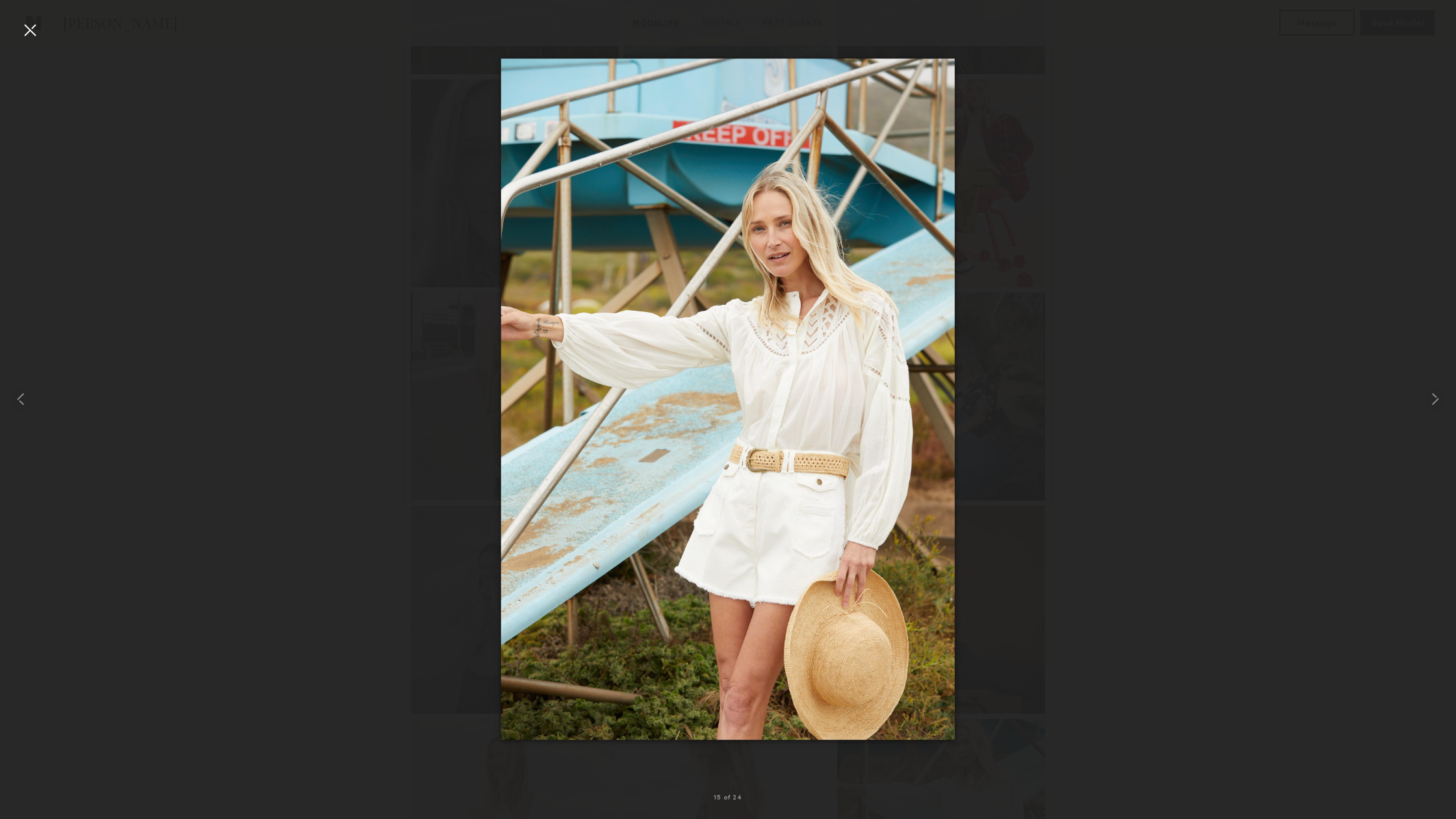
click at [30, 28] on div at bounding box center [30, 30] width 21 height 21
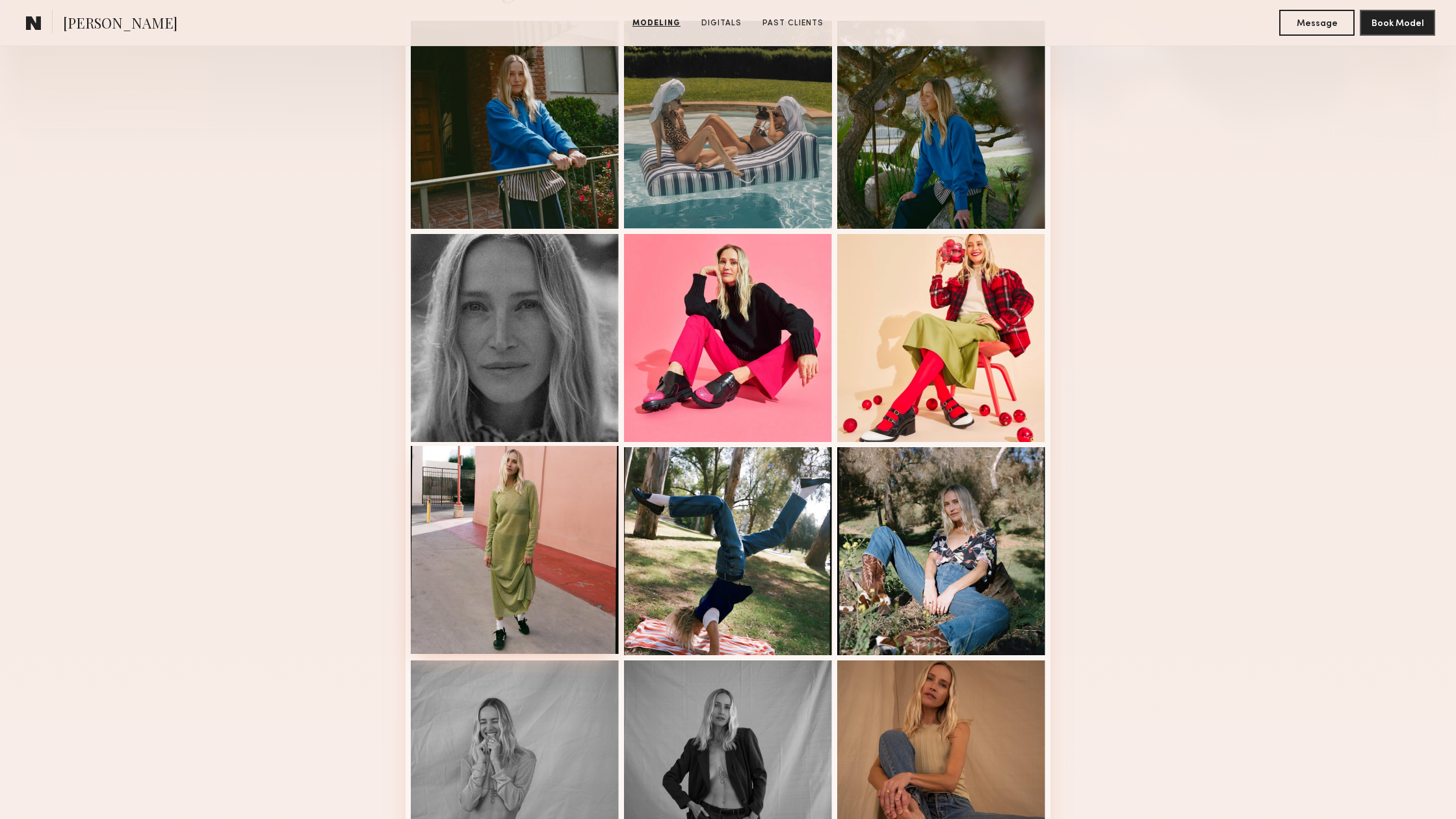
scroll to position [186, 0]
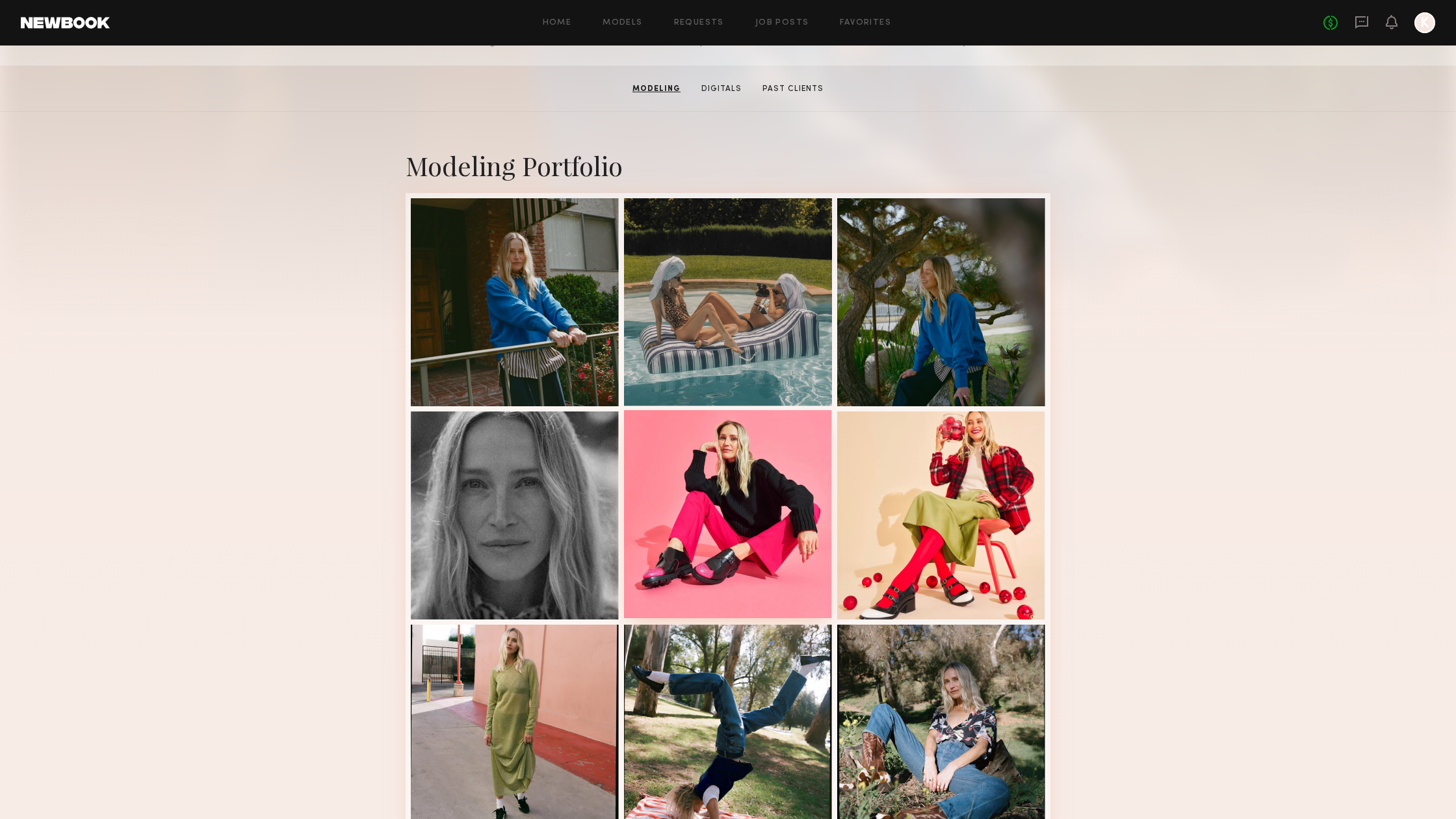
click at [777, 481] on div at bounding box center [728, 515] width 208 height 208
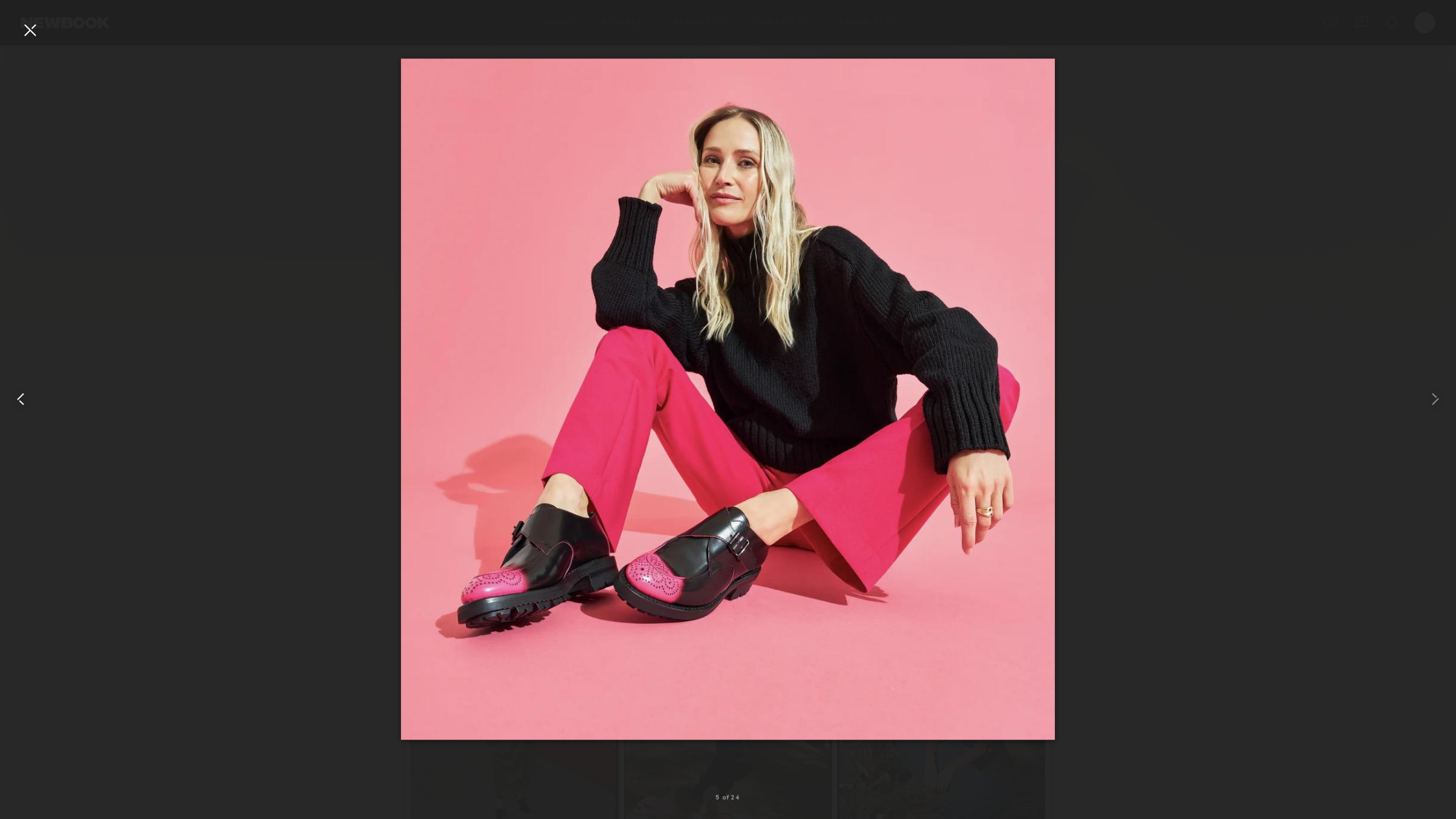
click at [44, 30] on div at bounding box center [29, 399] width 59 height 757
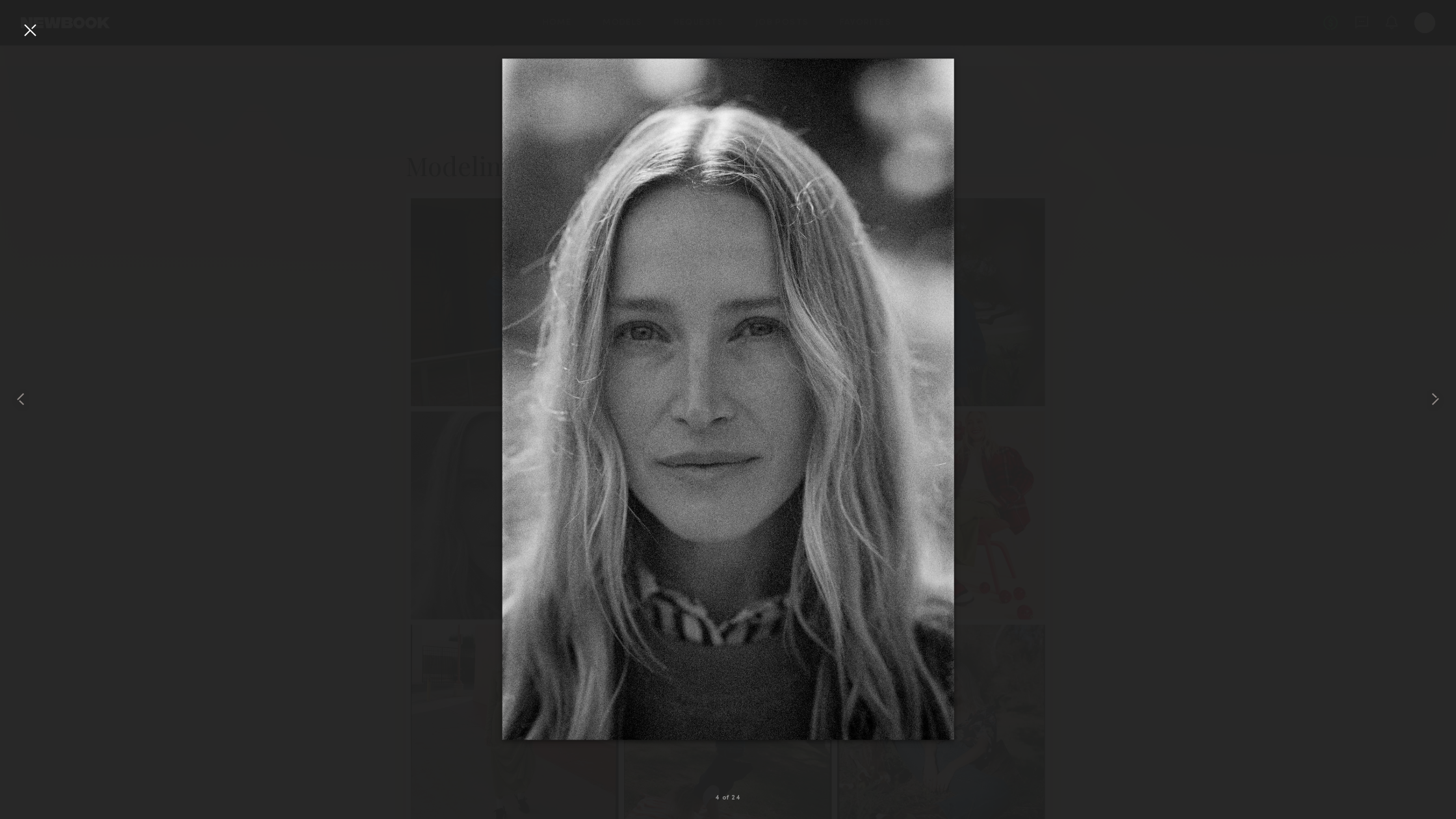
click at [24, 33] on div at bounding box center [30, 30] width 21 height 21
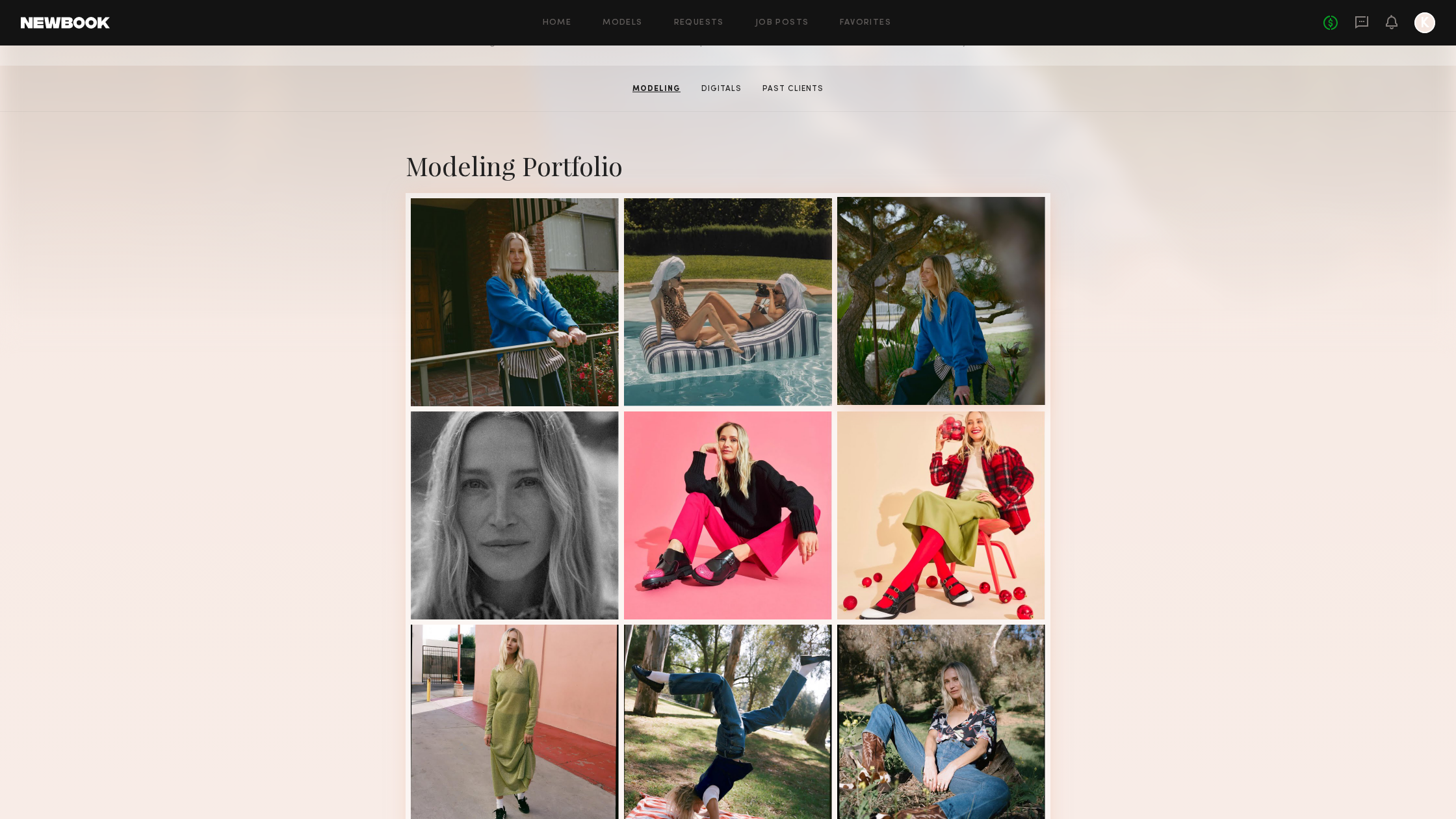
click at [973, 278] on div at bounding box center [941, 301] width 208 height 208
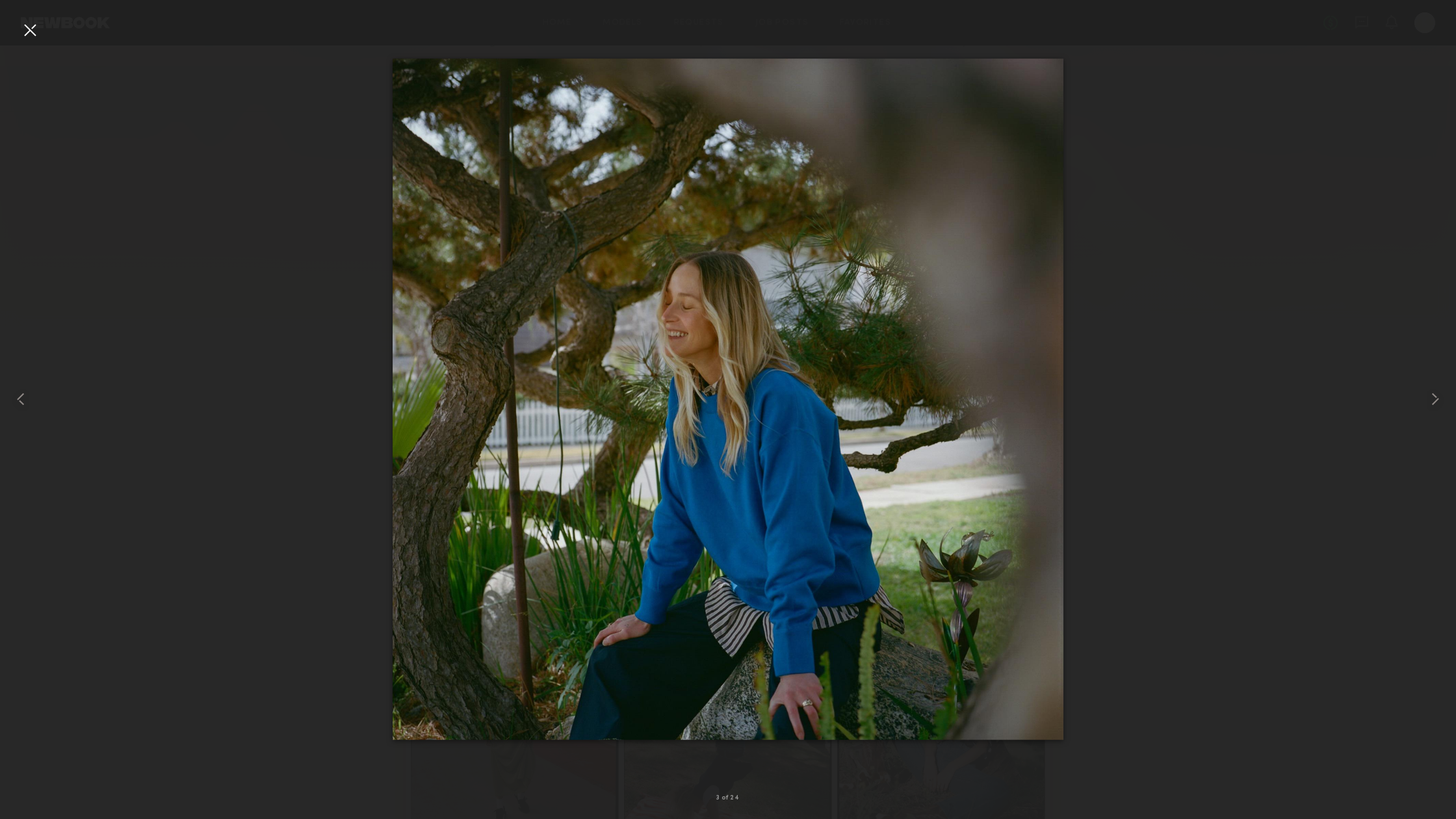
click at [27, 28] on div at bounding box center [30, 30] width 21 height 21
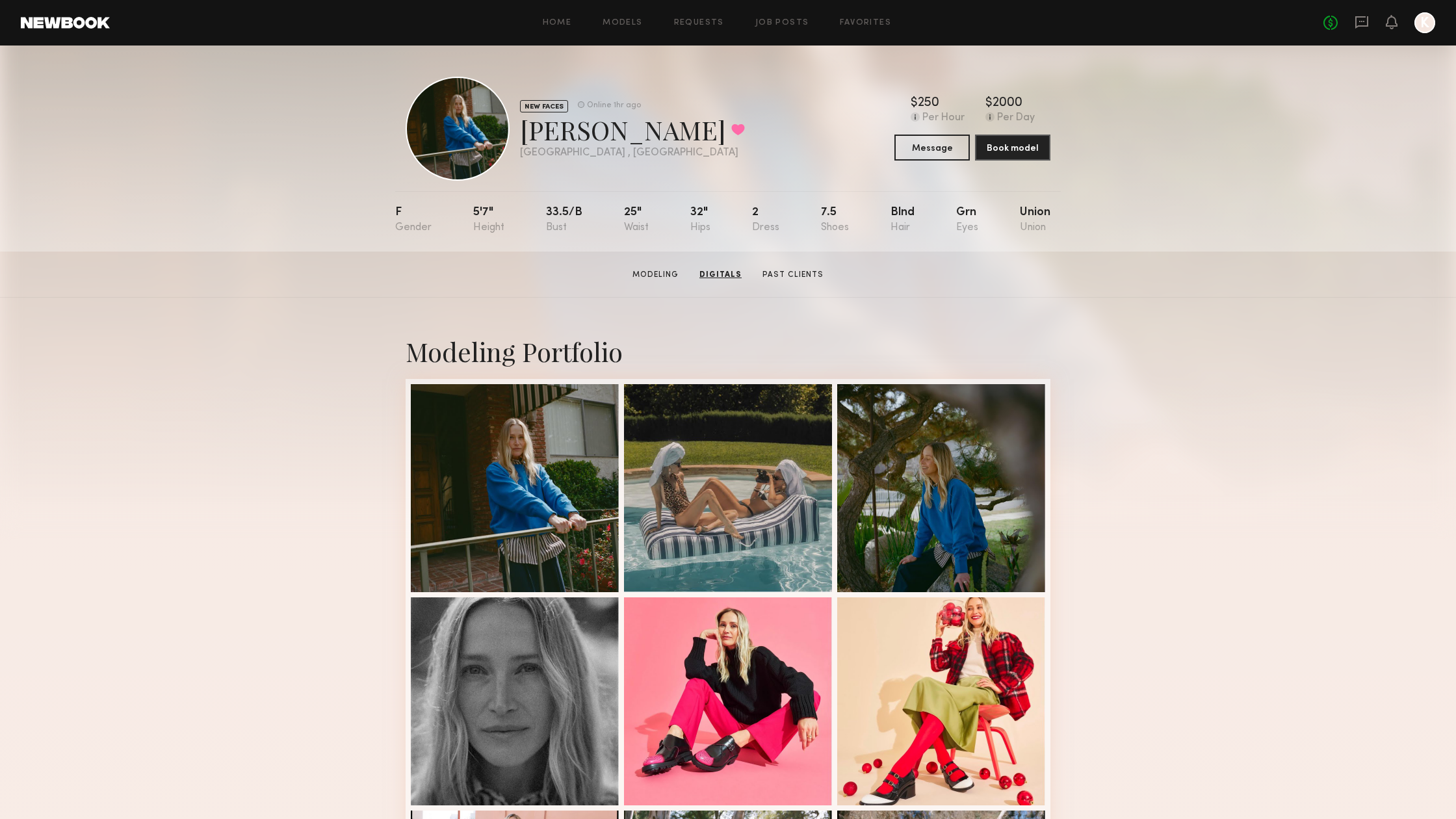
scroll to position [0, 0]
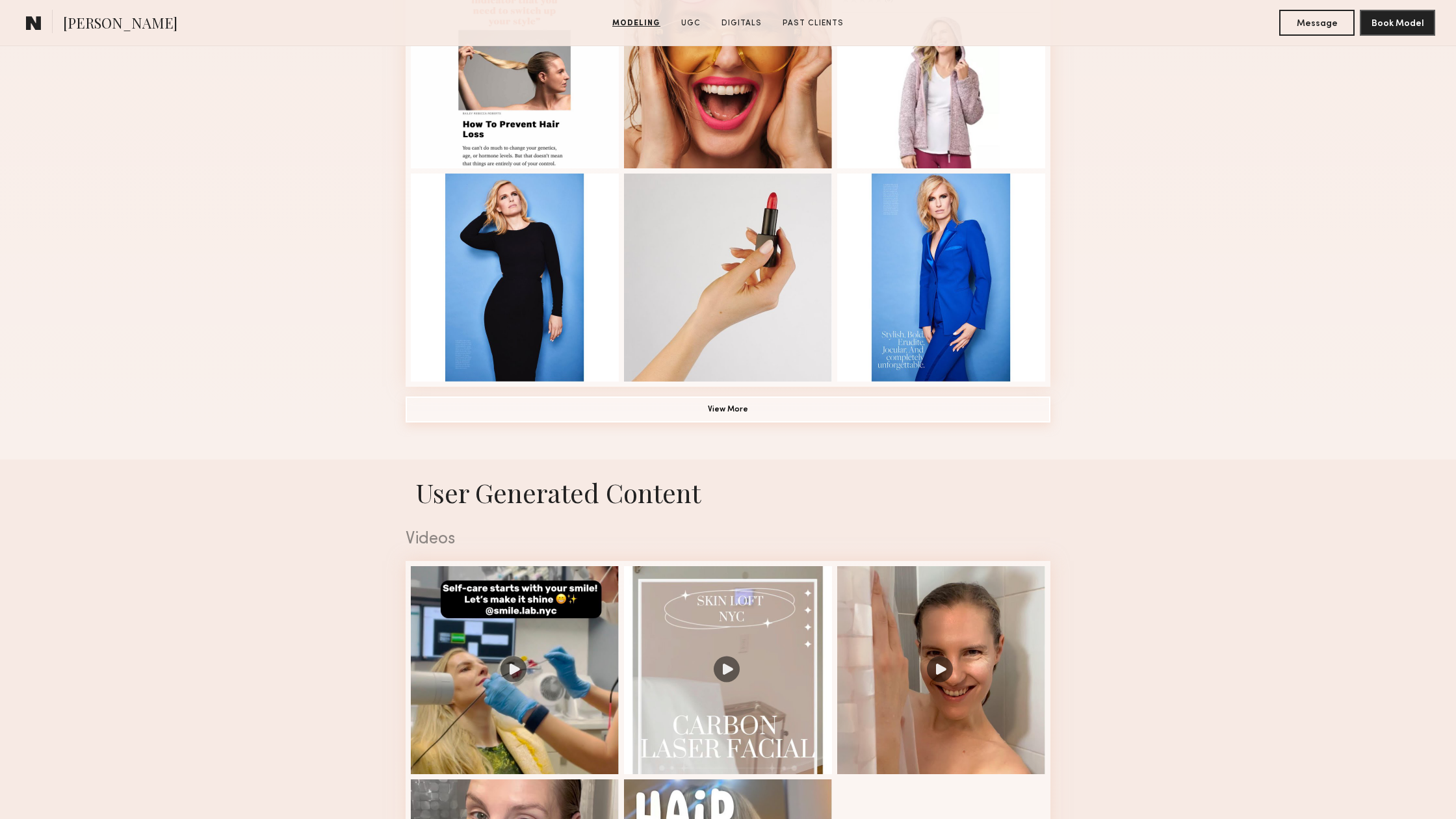
scroll to position [851, 0]
click at [769, 407] on button "View More" at bounding box center [727, 408] width 645 height 26
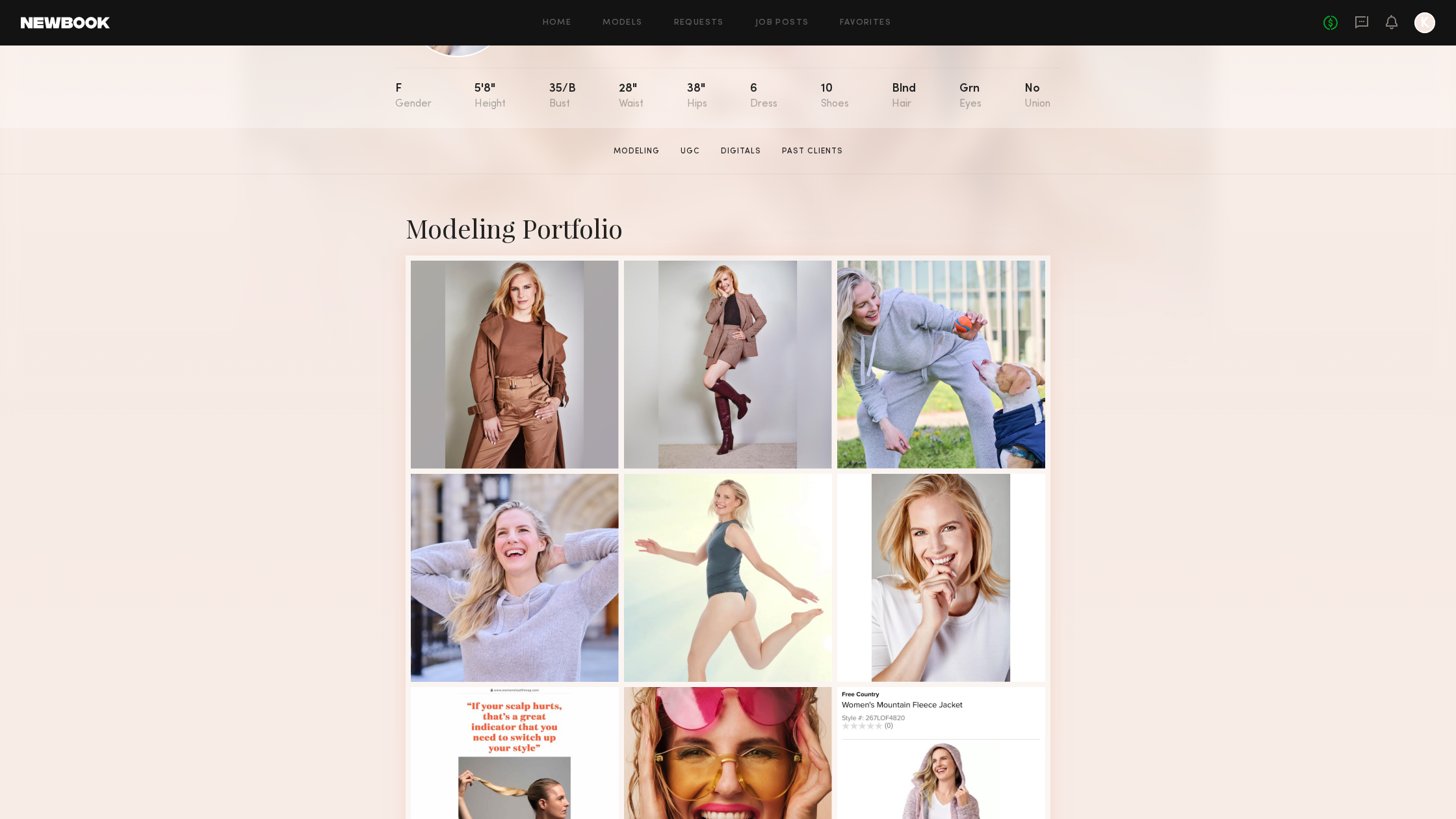
scroll to position [122, 0]
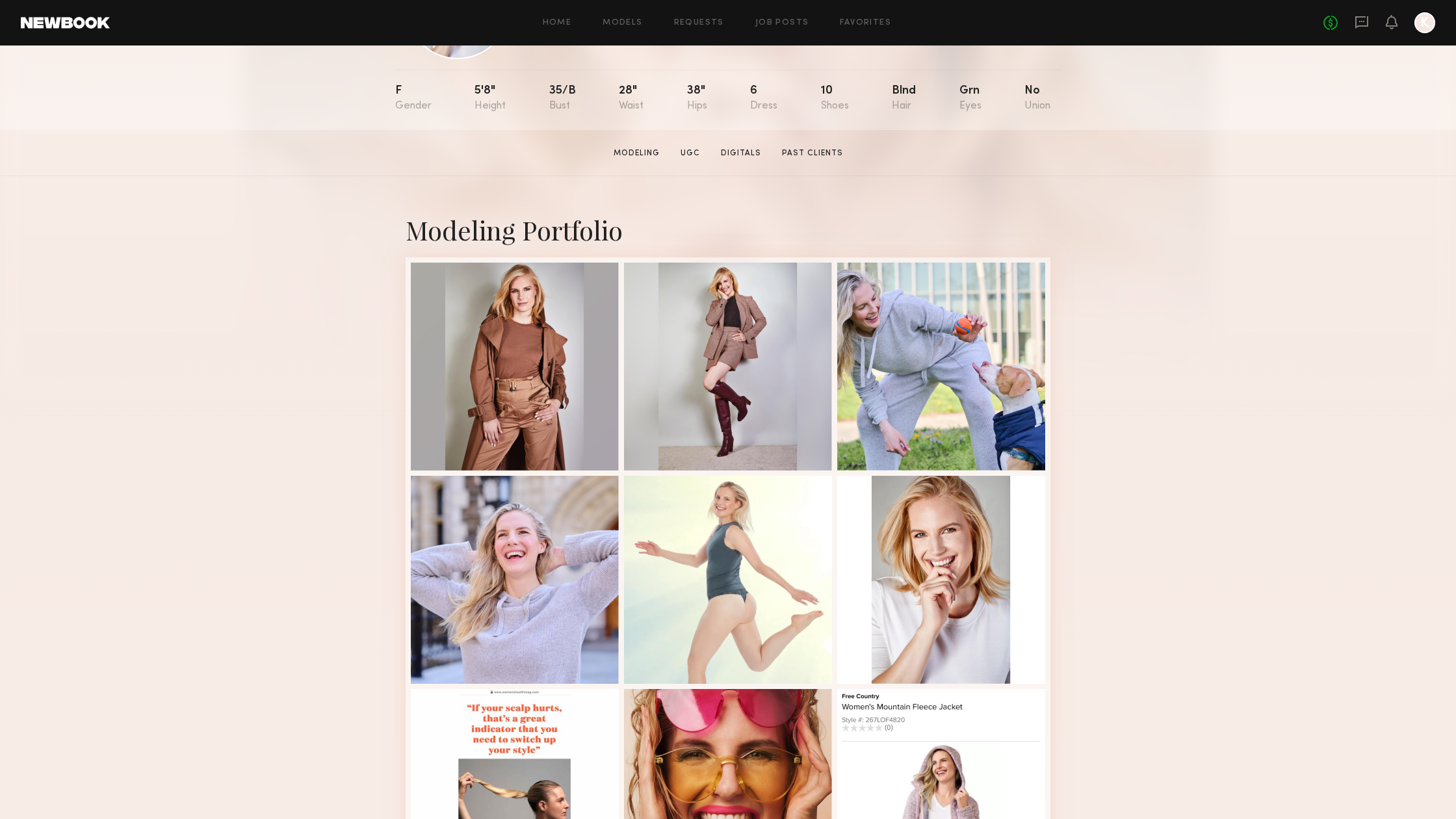
click at [160, 68] on div "EXPERIENCED Online 6hr ago Sara R. Favorited New York City , NY Online 6hr ago …" at bounding box center [728, 27] width 1456 height 206
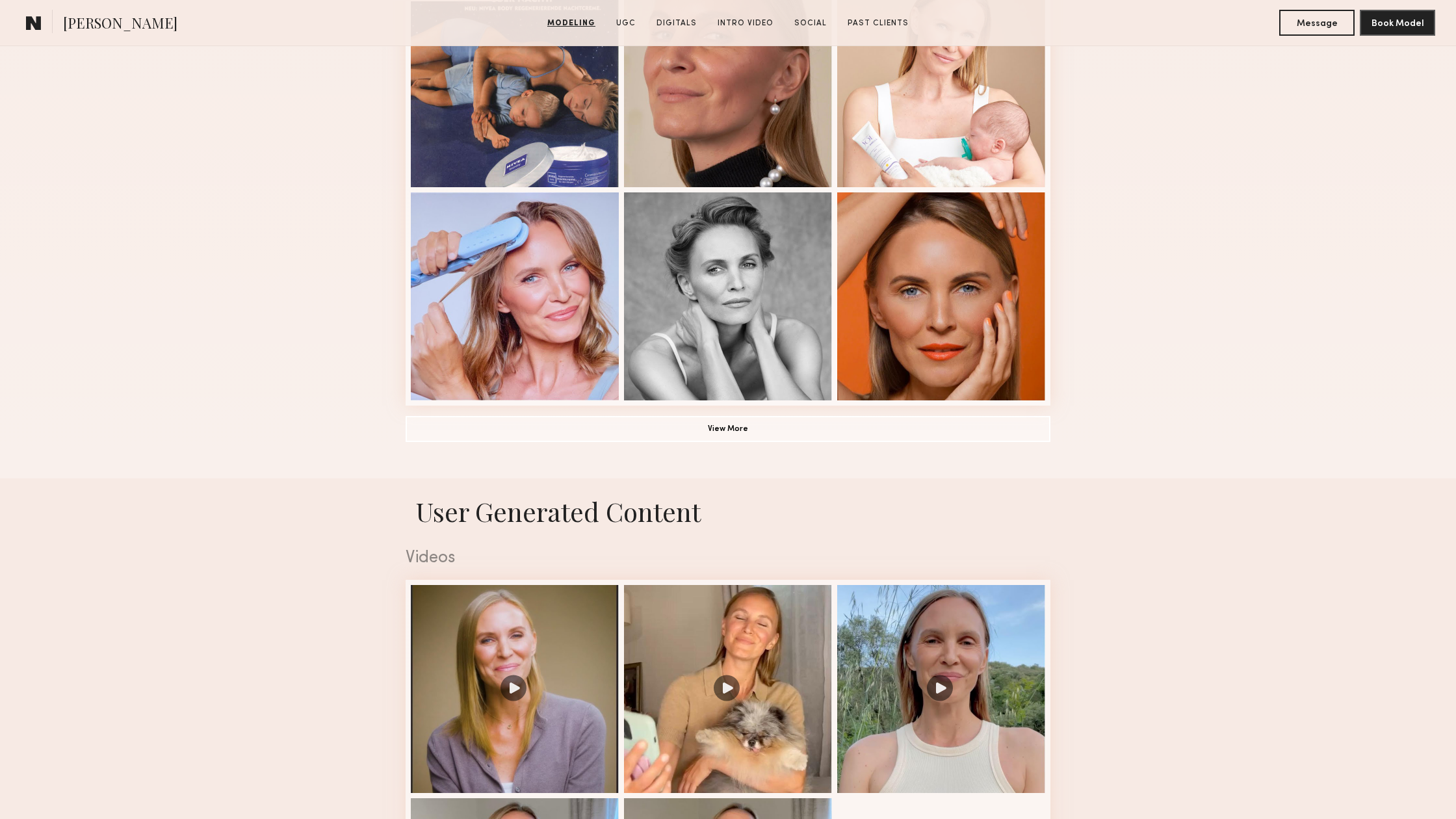
scroll to position [835, 0]
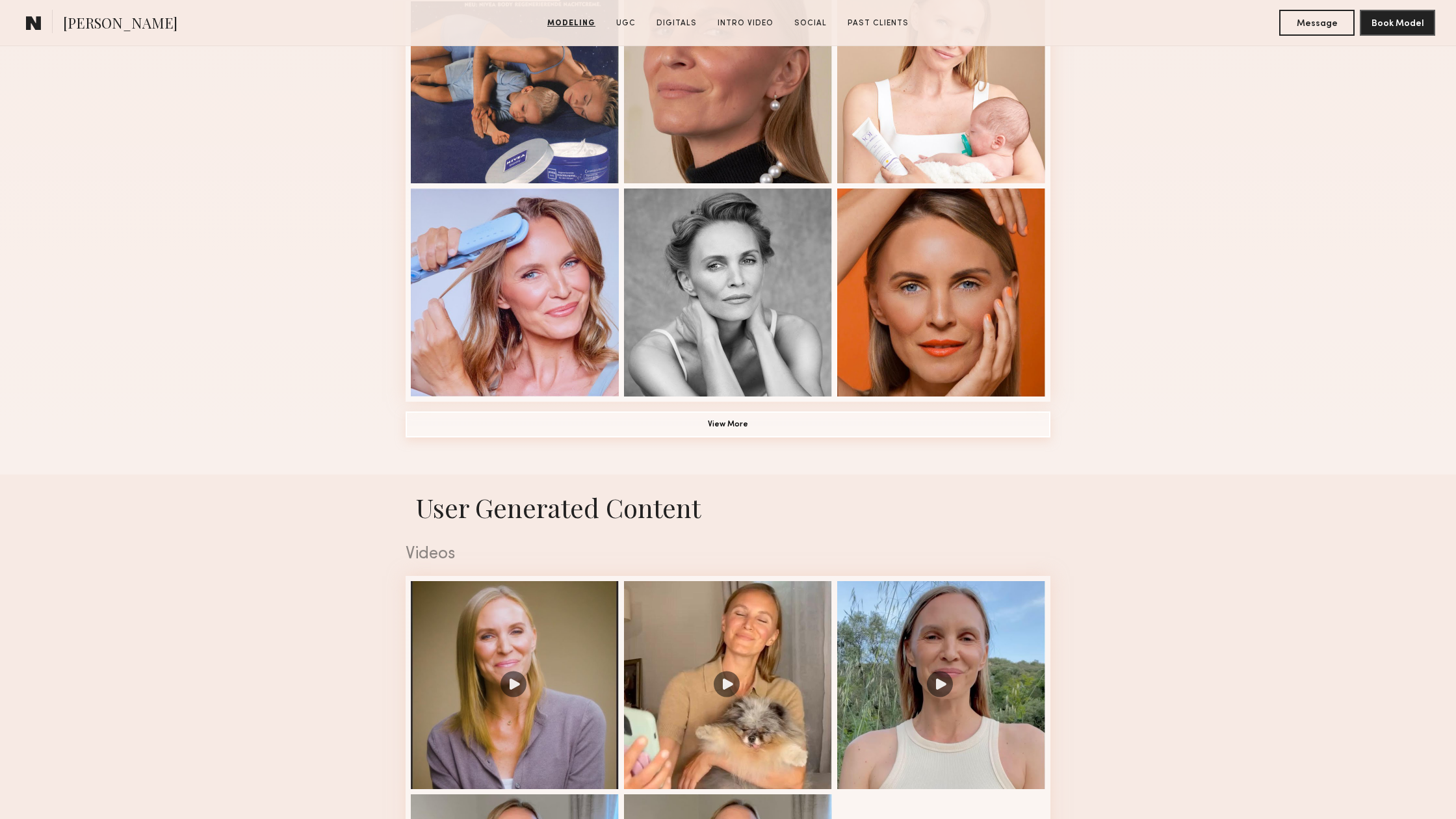
click at [684, 420] on button "View More" at bounding box center [727, 424] width 645 height 26
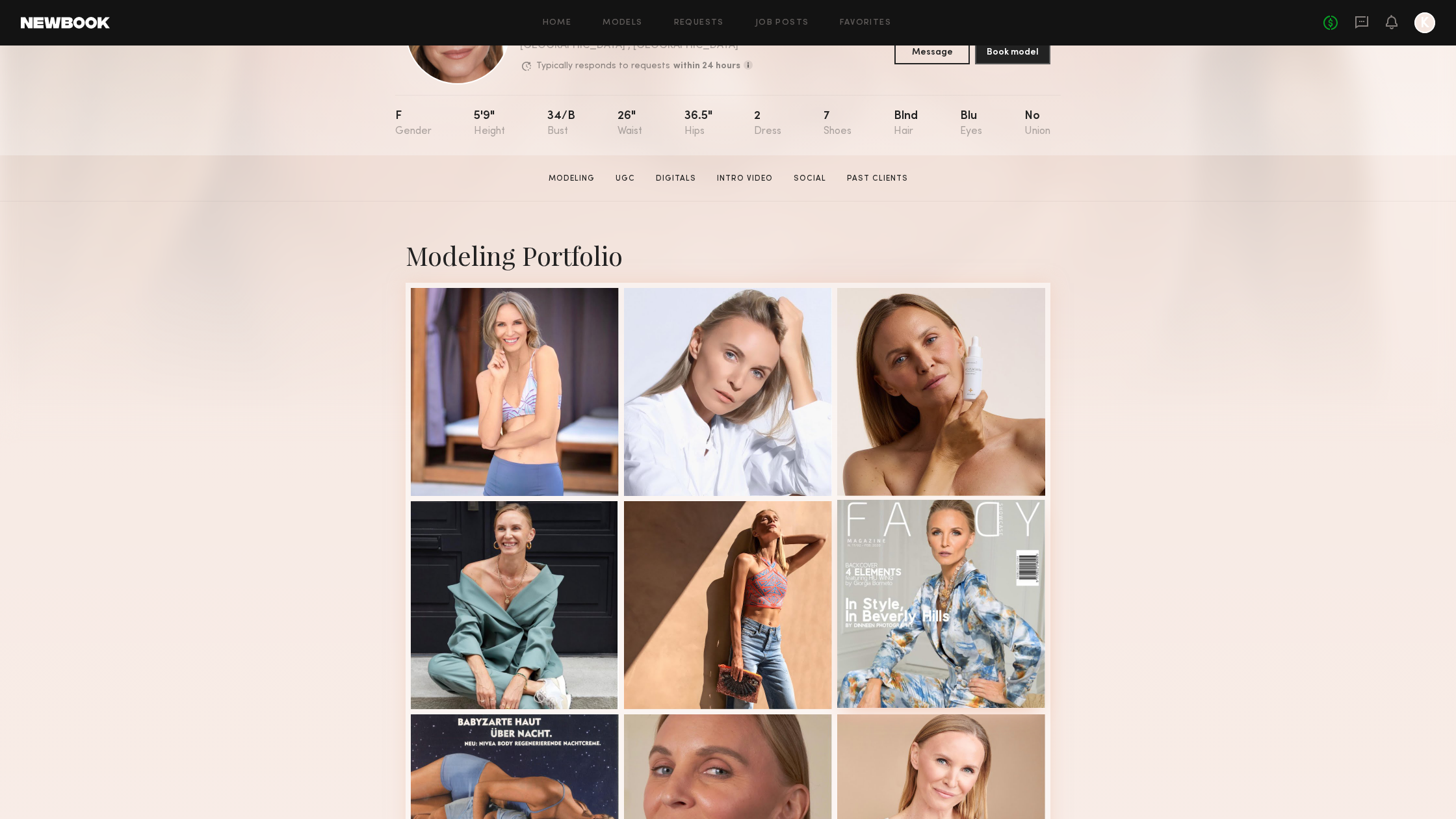
scroll to position [97, 0]
click at [699, 419] on div at bounding box center [728, 390] width 208 height 208
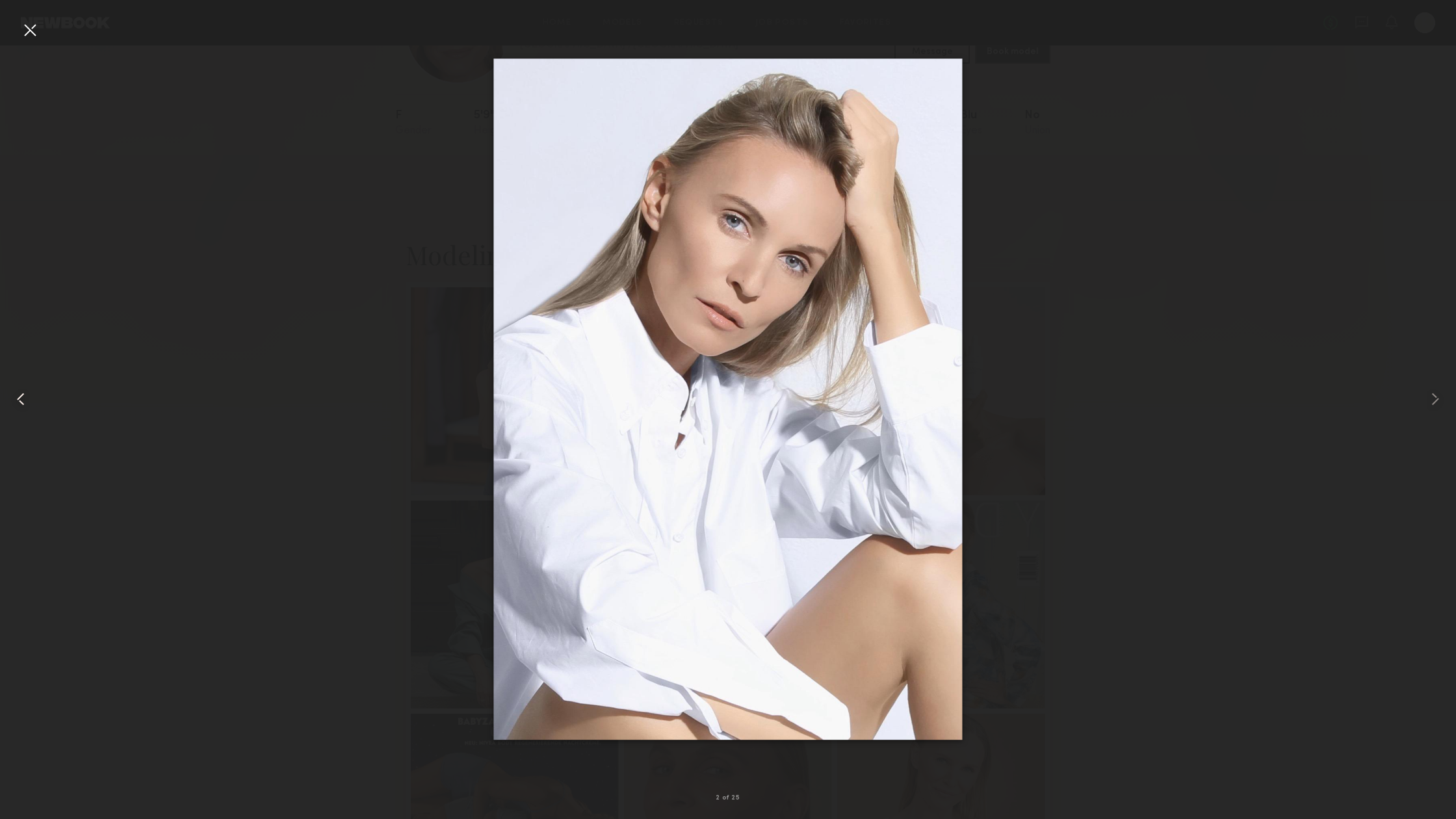
click at [28, 399] on common-icon at bounding box center [21, 399] width 21 height 21
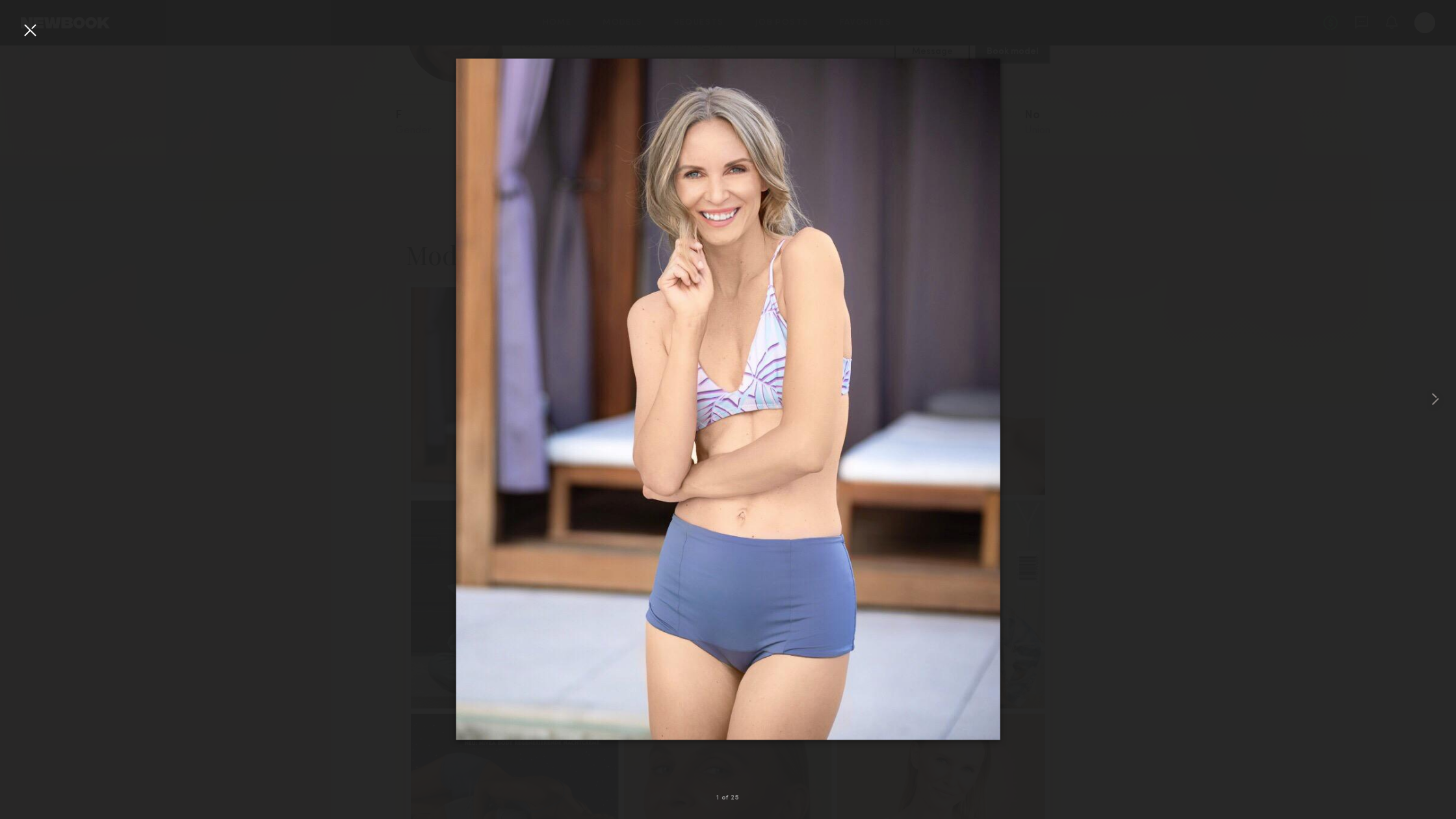
click at [33, 26] on div at bounding box center [30, 30] width 21 height 21
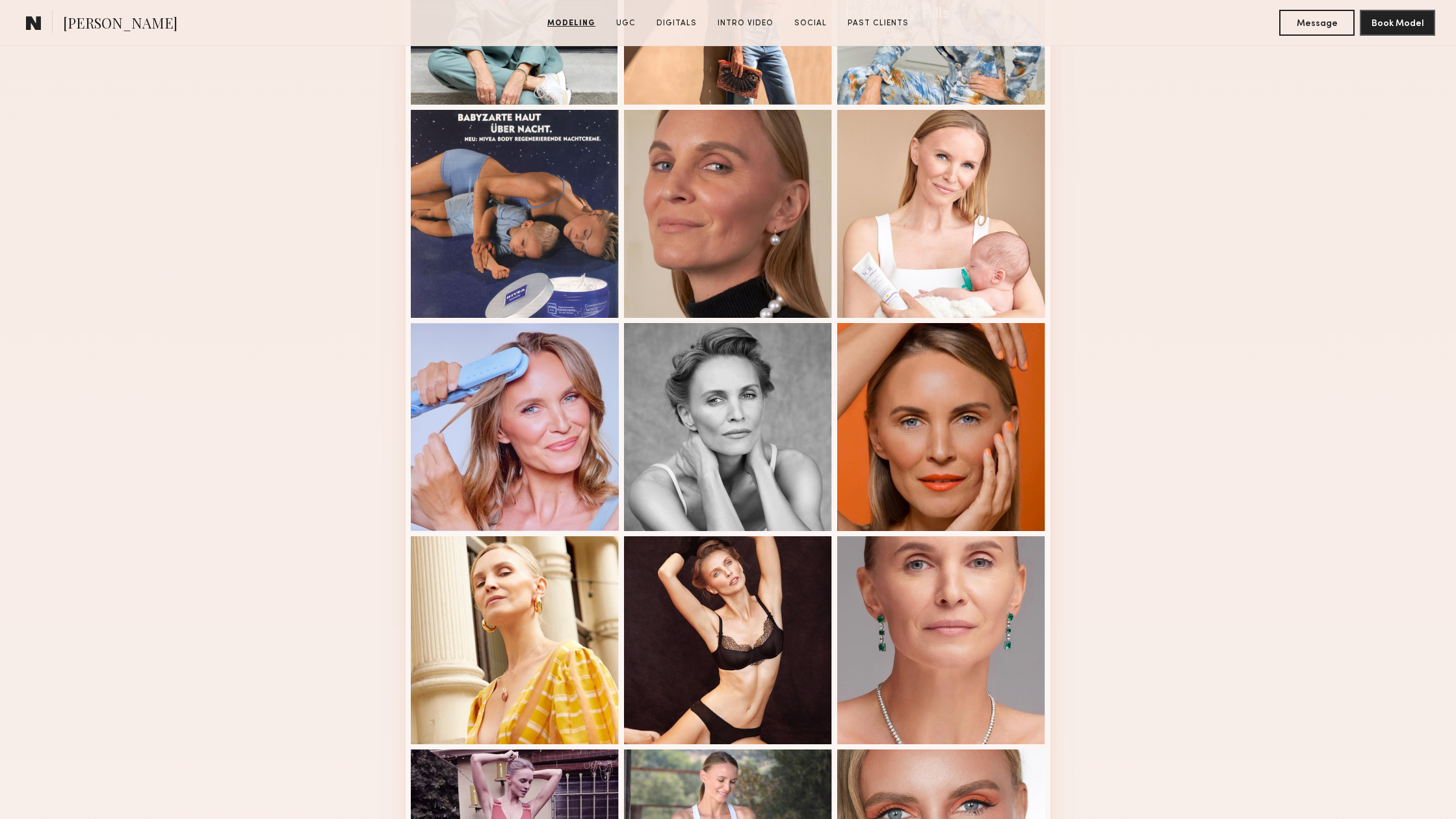
scroll to position [706, 0]
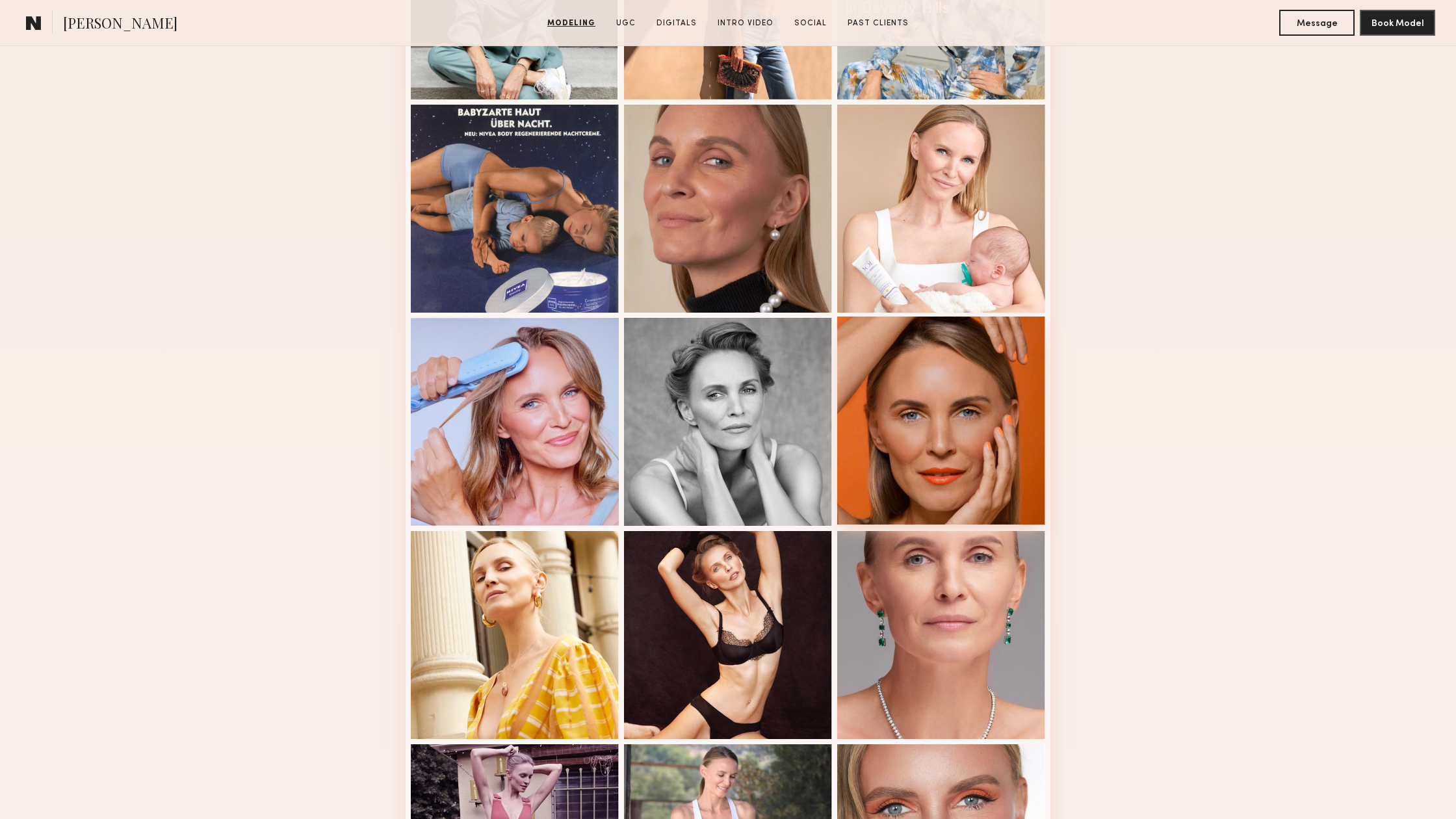
click at [993, 475] on div at bounding box center [941, 420] width 208 height 208
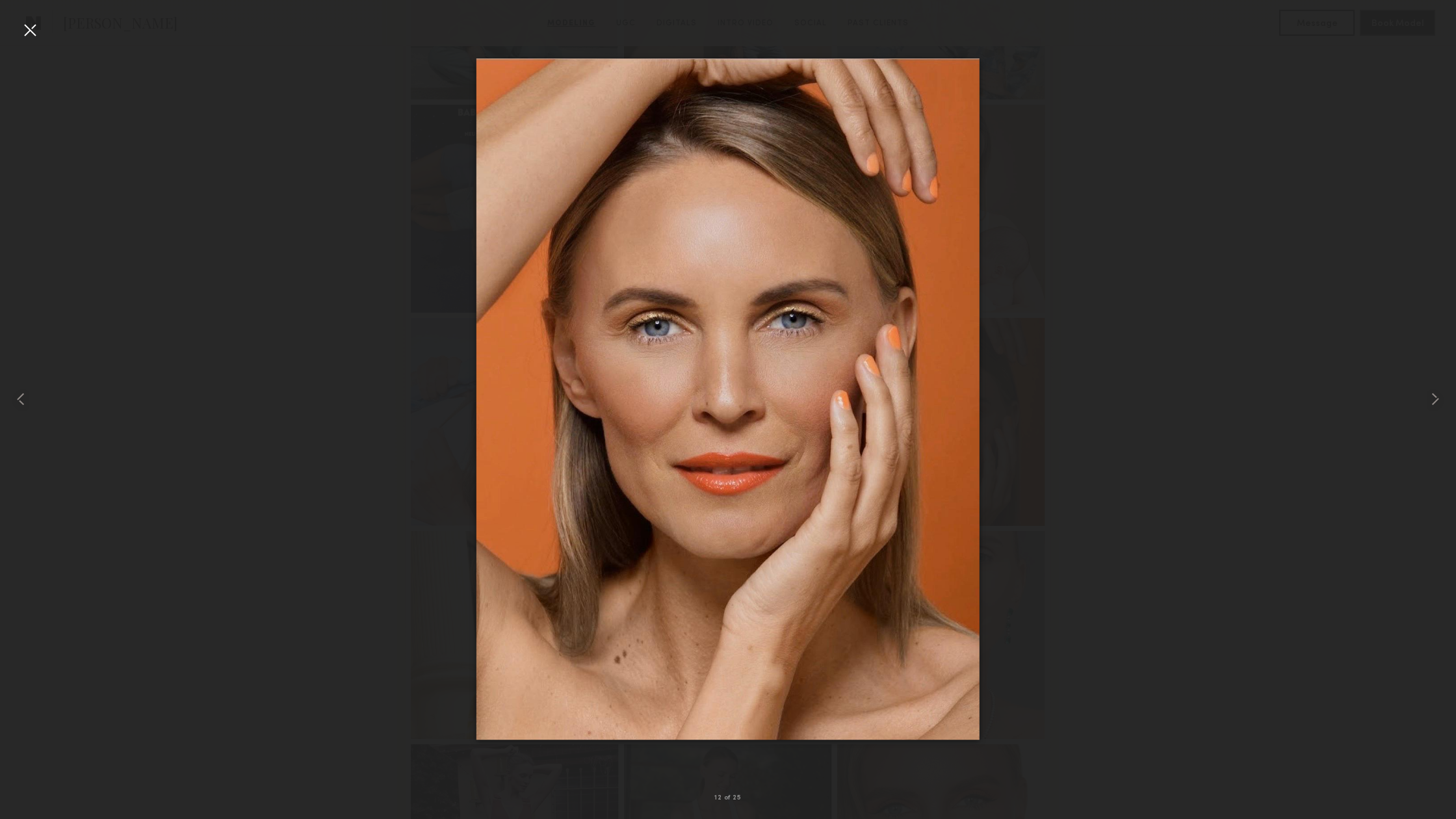
click at [30, 25] on div at bounding box center [30, 30] width 21 height 21
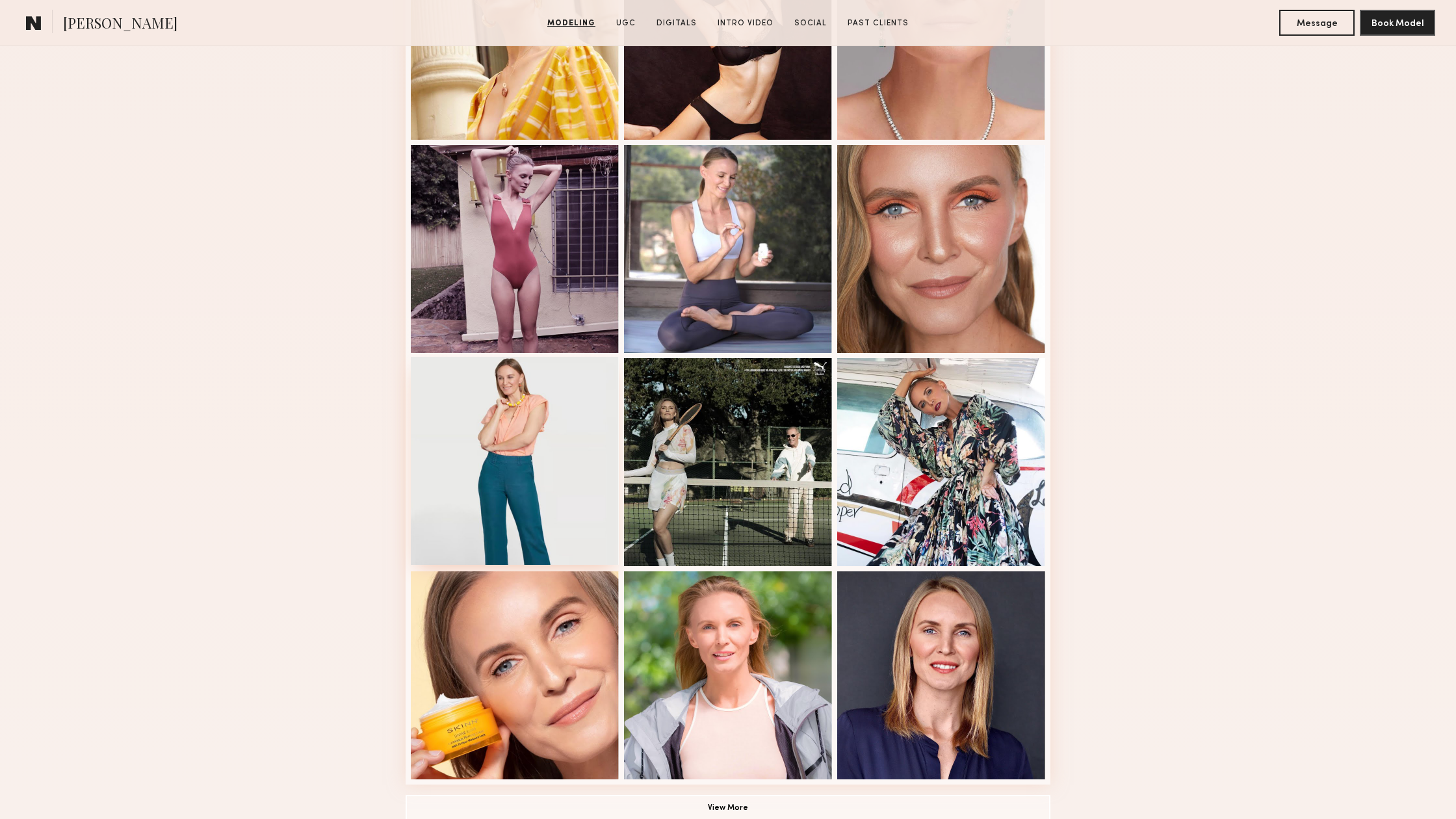
scroll to position [1318, 0]
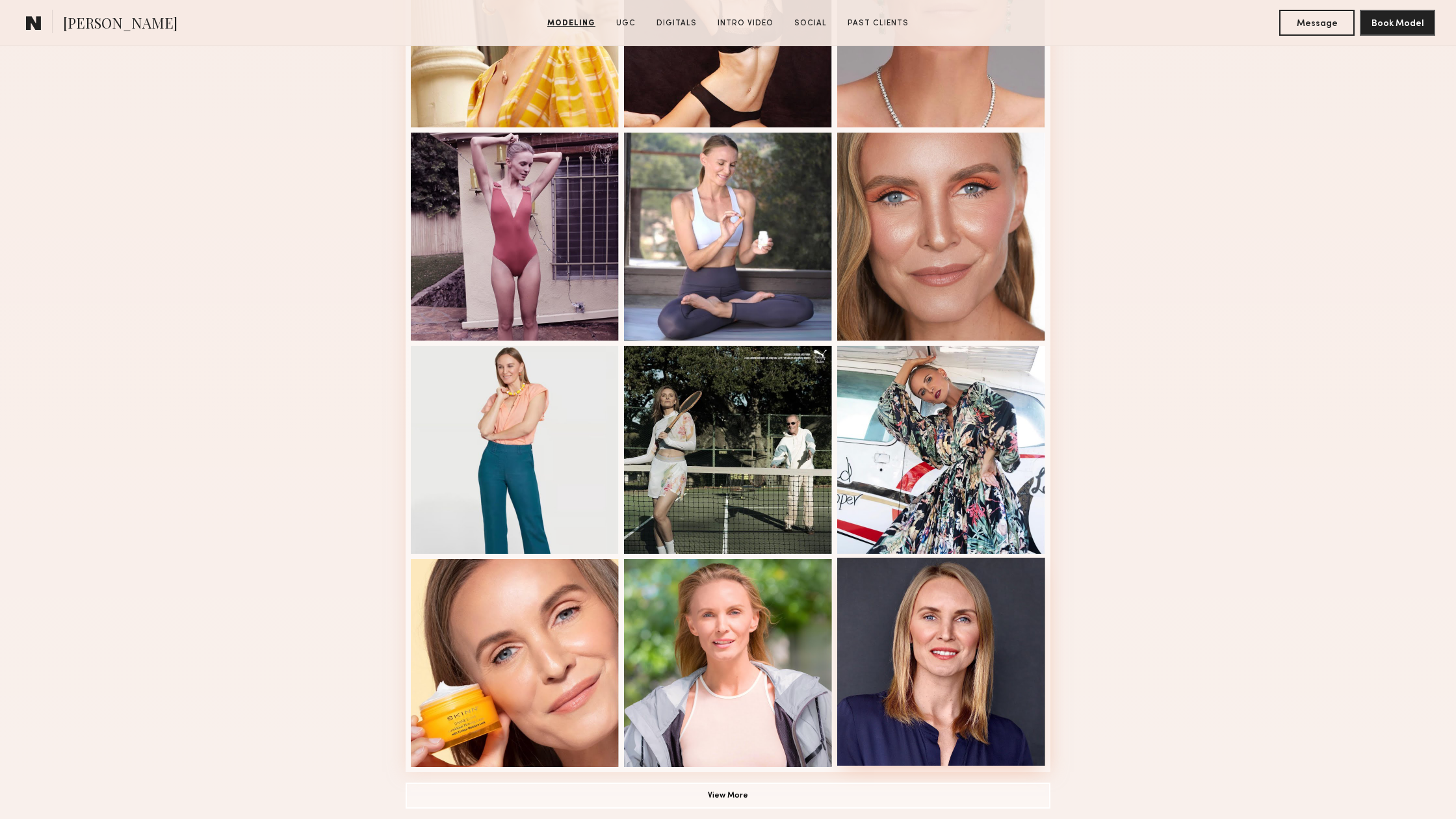
click at [1013, 697] on div at bounding box center [941, 662] width 208 height 208
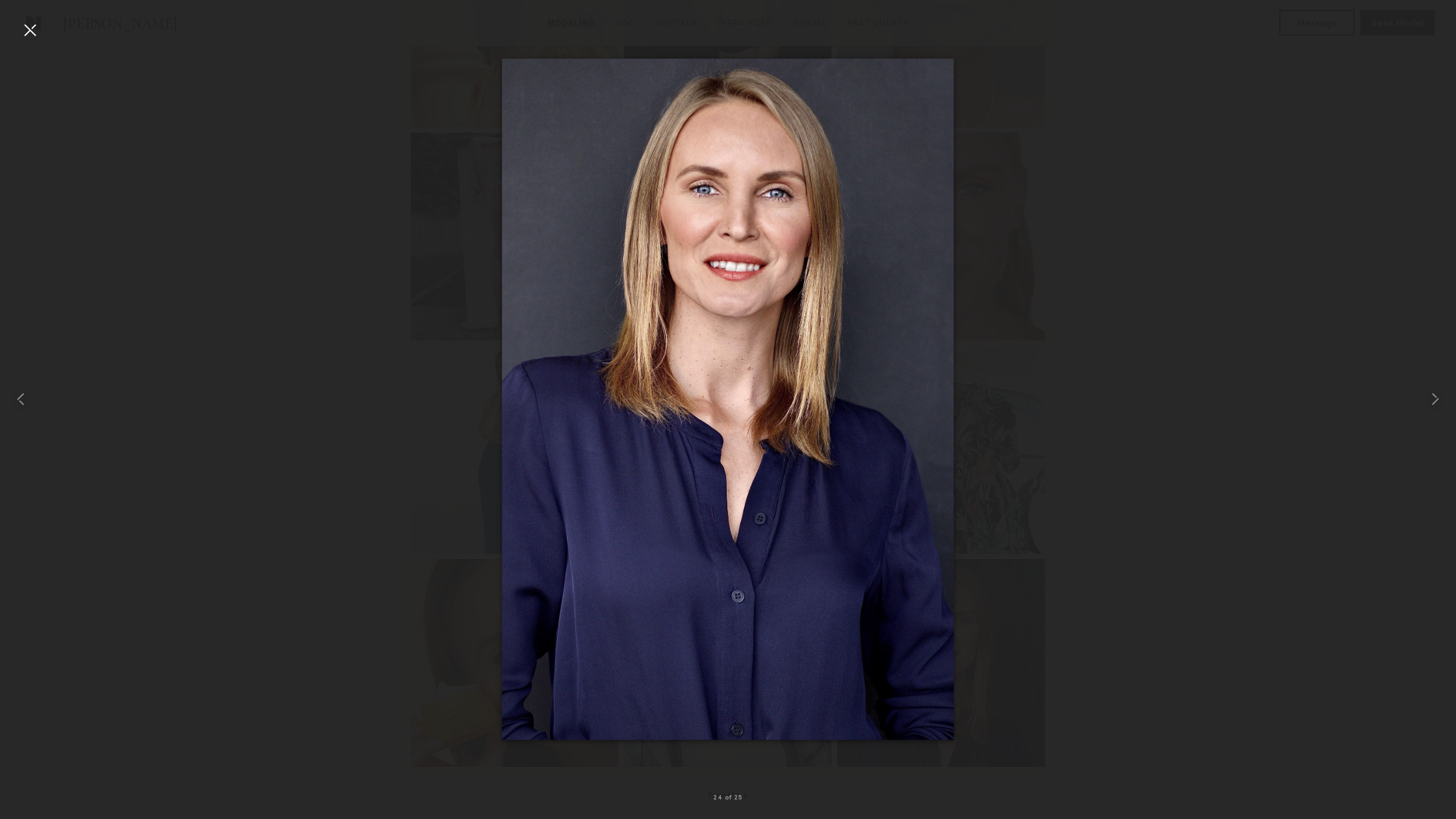
click at [1078, 367] on div at bounding box center [728, 399] width 1456 height 757
click at [32, 31] on div at bounding box center [30, 30] width 21 height 21
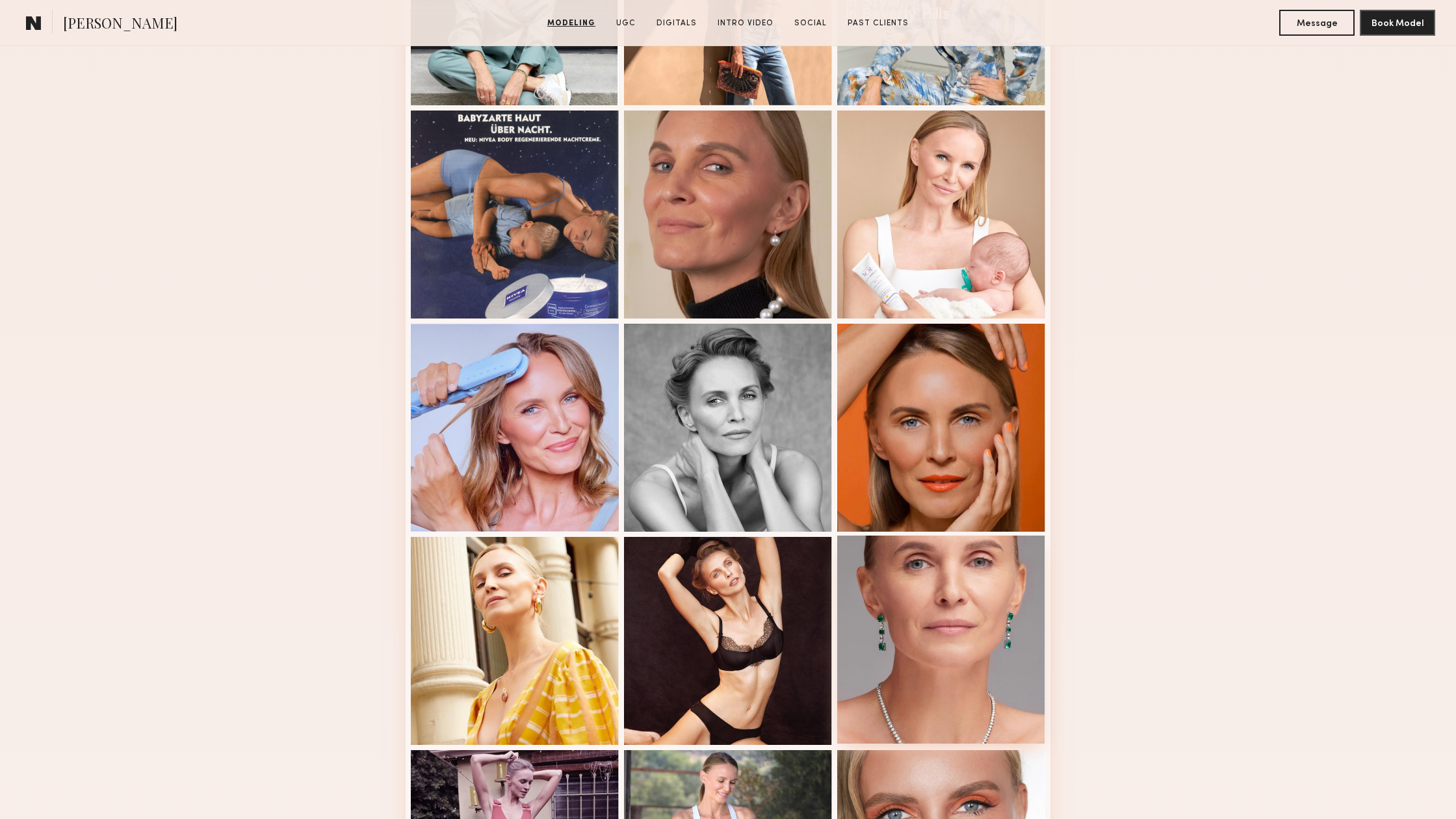
scroll to position [699, 0]
click at [438, 441] on div at bounding box center [515, 428] width 208 height 208
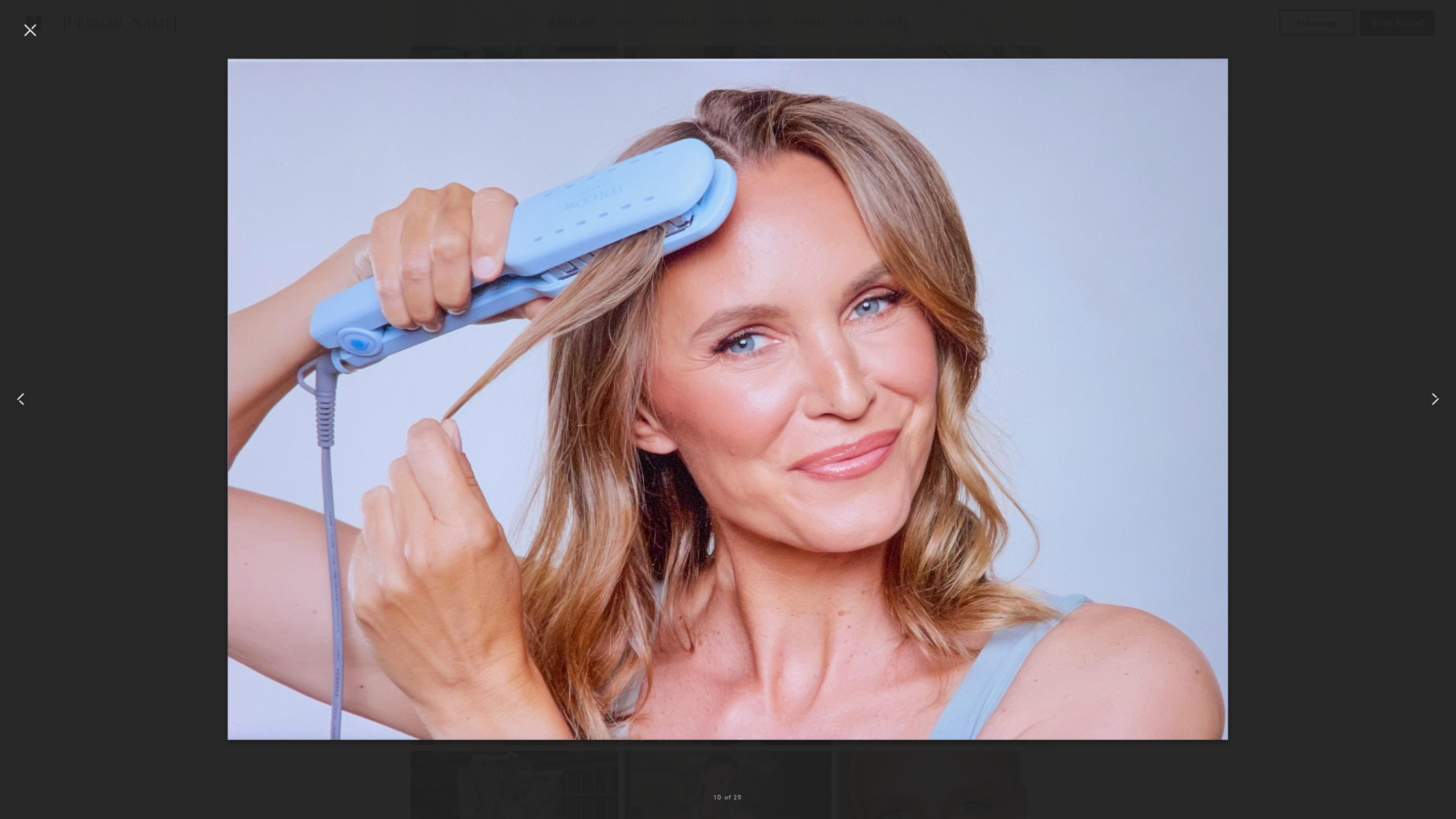
click at [38, 30] on div at bounding box center [30, 30] width 21 height 21
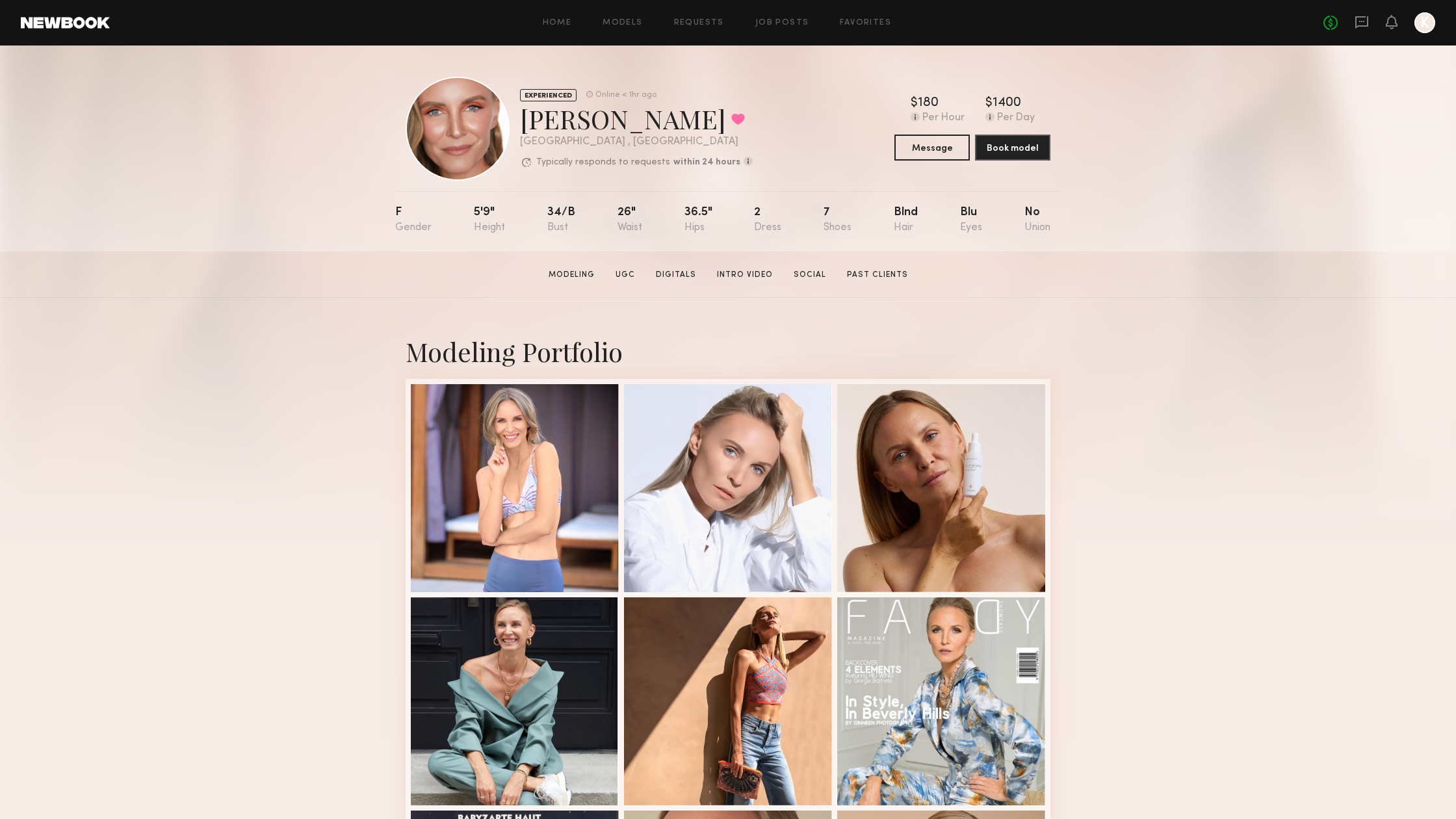
scroll to position [0, 0]
